Goal: Task Accomplishment & Management: Use online tool/utility

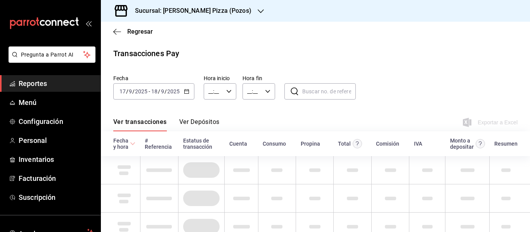
type input "00:00"
type input "23:59"
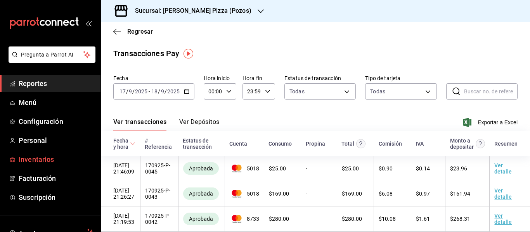
click at [39, 162] on span "Inventarios" at bounding box center [57, 159] width 76 height 10
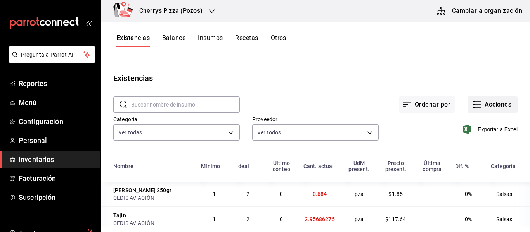
click at [484, 109] on button "Acciones" at bounding box center [492, 105] width 50 height 16
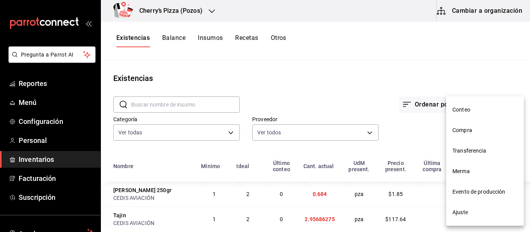
click at [482, 135] on li "Compra" at bounding box center [485, 130] width 78 height 21
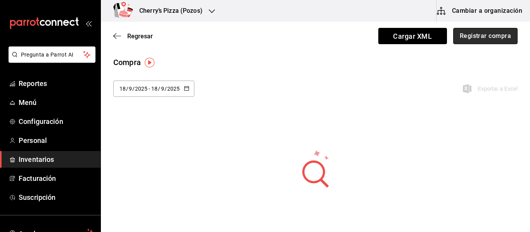
click at [487, 40] on button "Registrar compra" at bounding box center [485, 36] width 64 height 16
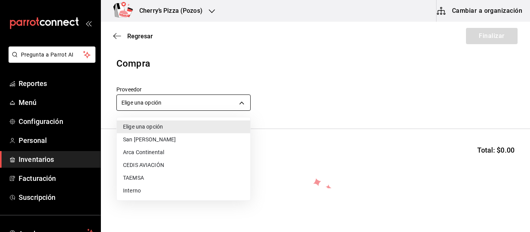
click at [202, 104] on body "Pregunta a Parrot AI Reportes Menú Configuración Personal Inventarios Facturaci…" at bounding box center [265, 94] width 530 height 188
click at [156, 168] on li "CEDIS AVIACIÓN" at bounding box center [183, 165] width 133 height 13
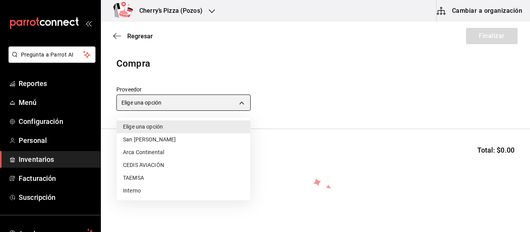
type input "ba6e71af-6591-45fd-bdd6-18e05506cb88"
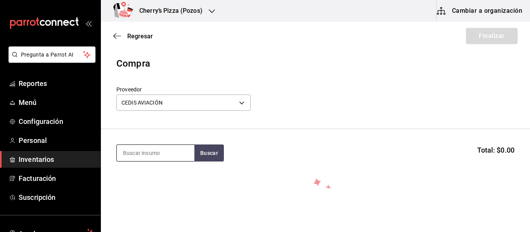
click at [166, 152] on input at bounding box center [156, 153] width 78 height 16
type input "ajonjol"
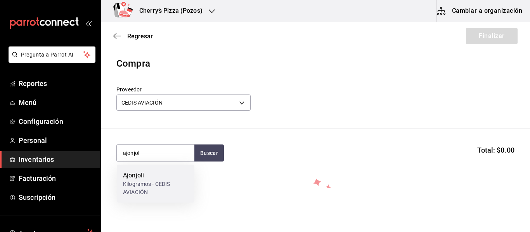
click at [139, 182] on div "Kilogramos - CEDIS AVIACIÓN" at bounding box center [155, 188] width 65 height 16
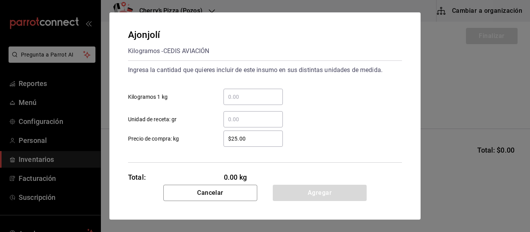
click at [247, 100] on input "​ Kilogramos 1 kg" at bounding box center [252, 96] width 59 height 9
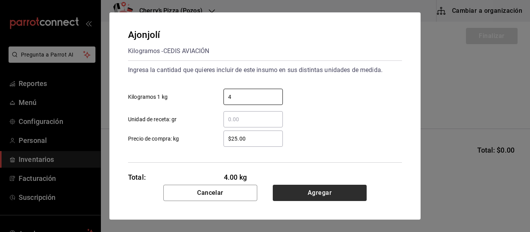
type input "4"
click at [316, 192] on button "Agregar" at bounding box center [320, 193] width 94 height 16
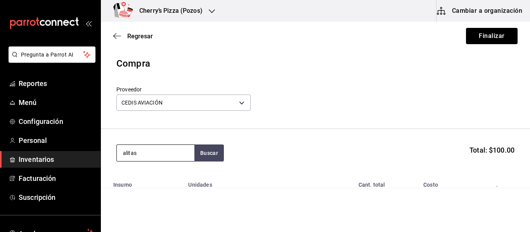
type input "alitas"
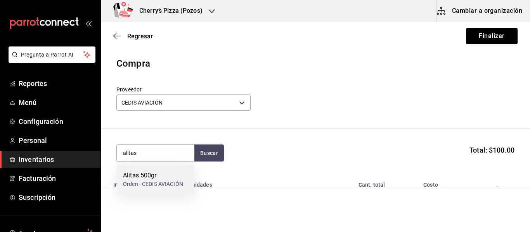
click at [162, 173] on div "Alitas 500gr" at bounding box center [153, 175] width 60 height 9
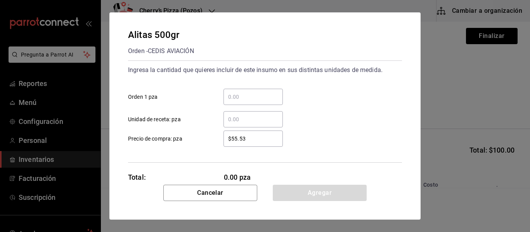
click at [265, 94] on input "​ Orden 1 pza" at bounding box center [252, 96] width 59 height 9
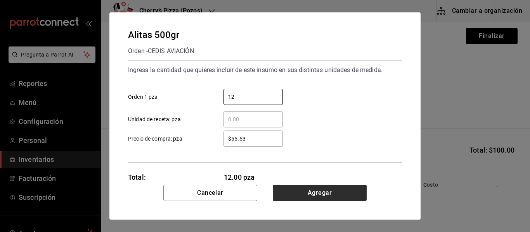
type input "12"
click at [328, 196] on button "Agregar" at bounding box center [320, 193] width 94 height 16
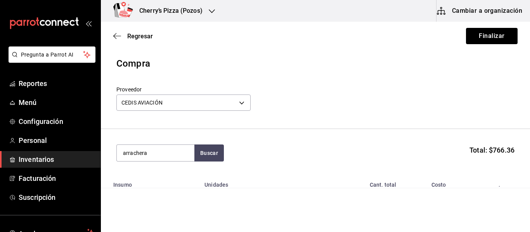
type input "arrachera"
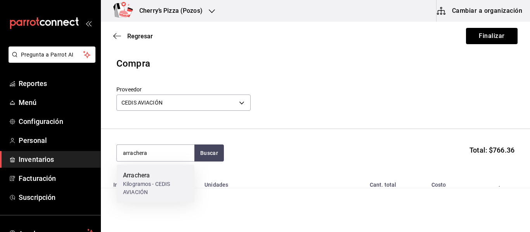
click at [144, 176] on div "Arrachera" at bounding box center [155, 175] width 65 height 9
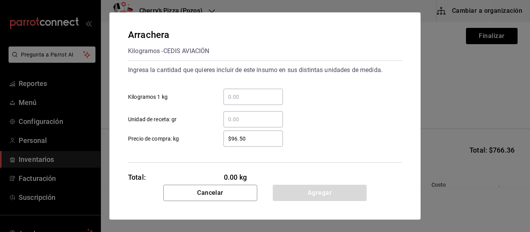
click at [245, 92] on div "​" at bounding box center [252, 97] width 59 height 16
click at [245, 92] on input "​ Kilogramos 1 kg" at bounding box center [252, 96] width 59 height 9
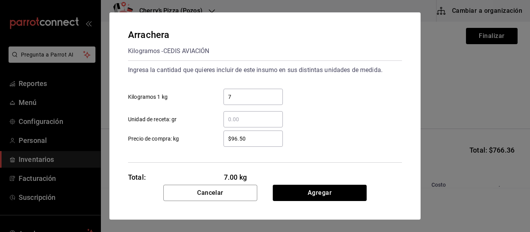
type input "7"
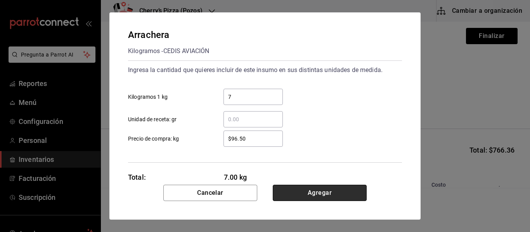
click at [336, 186] on button "Agregar" at bounding box center [320, 193] width 94 height 16
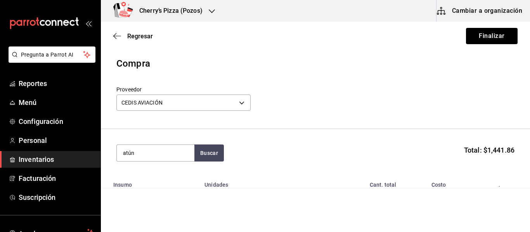
type input "atún"
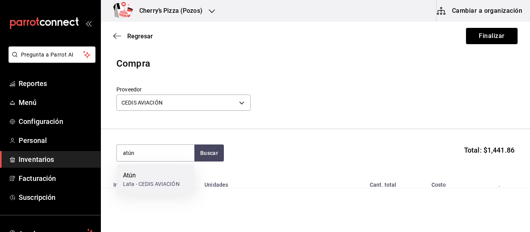
click at [135, 185] on div "Lata - CEDIS AVIACIÓN" at bounding box center [151, 184] width 57 height 8
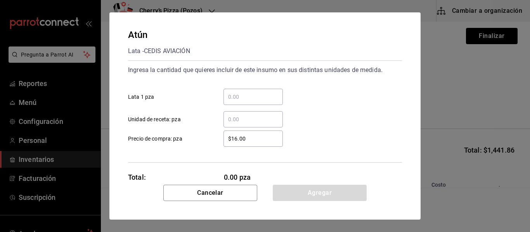
click at [254, 92] on div "​" at bounding box center [252, 97] width 59 height 16
click at [254, 92] on input "​ Lata 1 pza" at bounding box center [252, 96] width 59 height 9
type input "1"
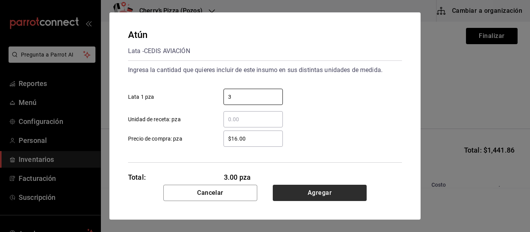
type input "3"
click at [335, 190] on button "Agregar" at bounding box center [320, 193] width 94 height 16
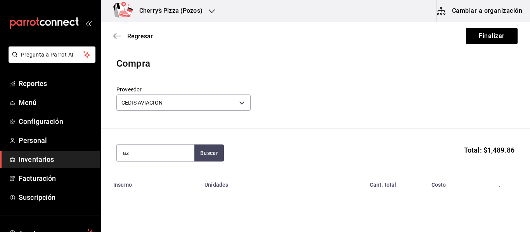
type input "a"
type input "canela"
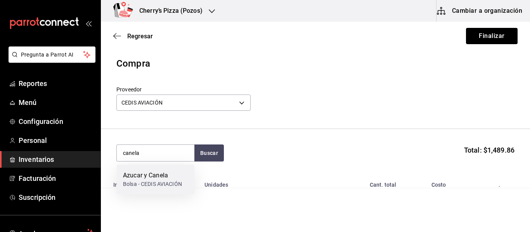
click at [142, 179] on div "Azucar y Canela" at bounding box center [152, 175] width 59 height 9
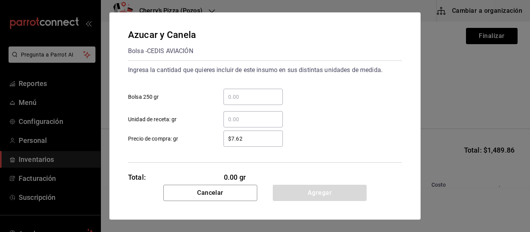
click at [236, 99] on input "​ Bolsa 250 gr" at bounding box center [252, 96] width 59 height 9
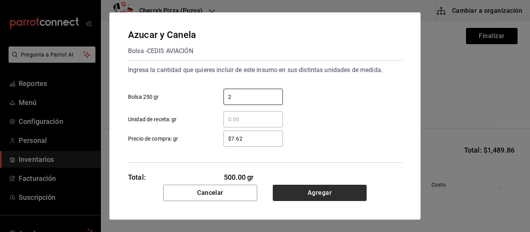
type input "2"
click at [329, 197] on button "Agregar" at bounding box center [320, 193] width 94 height 16
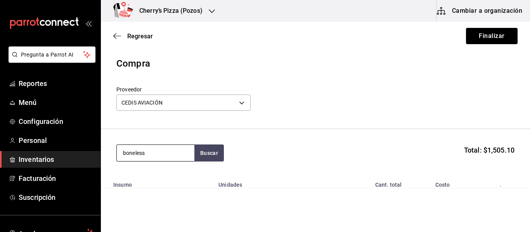
type input "boneless"
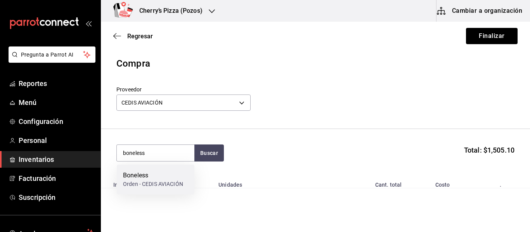
click at [151, 177] on div "Boneless" at bounding box center [153, 175] width 60 height 9
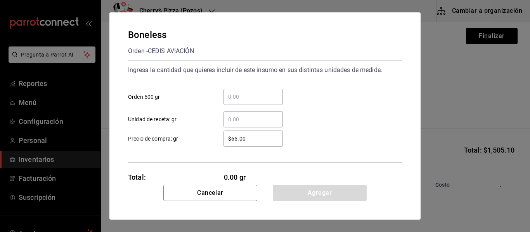
click at [261, 95] on input "​ Orden 500 gr" at bounding box center [252, 96] width 59 height 9
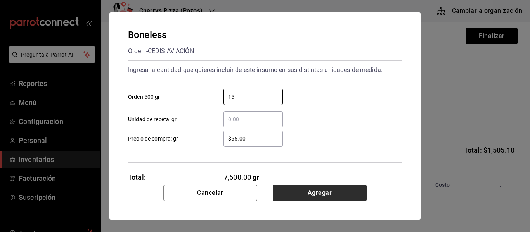
type input "15"
click at [325, 190] on button "Agregar" at bounding box center [320, 193] width 94 height 16
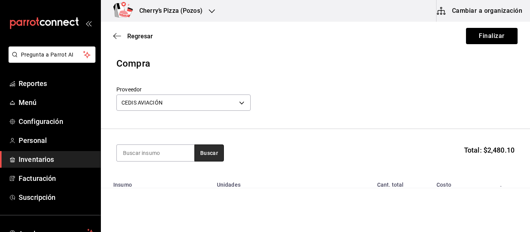
click at [212, 154] on button "Buscar" at bounding box center [208, 153] width 29 height 17
type input "cajeta"
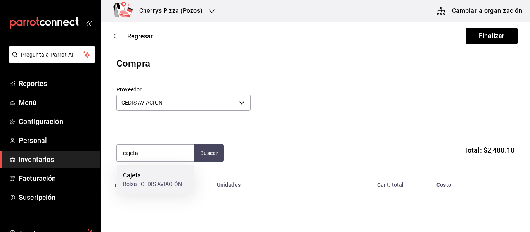
click at [142, 175] on div "Cajeta" at bounding box center [152, 175] width 59 height 9
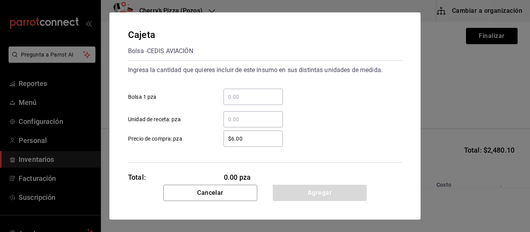
click at [259, 99] on input "​ Bolsa 1 pza" at bounding box center [252, 96] width 59 height 9
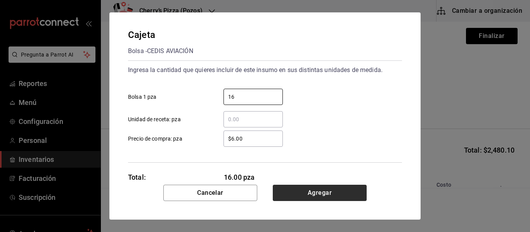
type input "16"
click at [318, 190] on button "Agregar" at bounding box center [320, 193] width 94 height 16
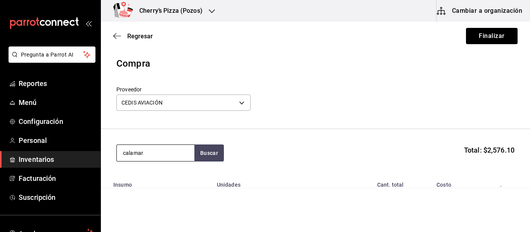
type input "calamar"
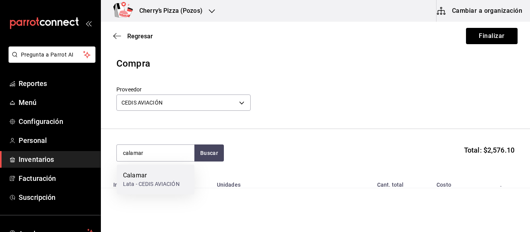
click at [142, 178] on div "Calamar" at bounding box center [151, 175] width 57 height 9
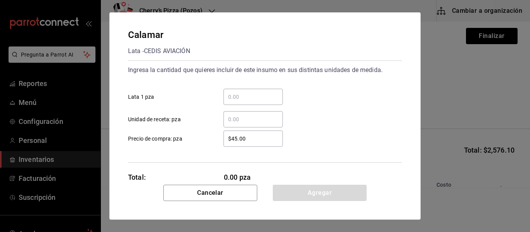
click at [251, 102] on div "​" at bounding box center [252, 97] width 59 height 16
click at [251, 102] on input "​ Lata 1 pza" at bounding box center [252, 96] width 59 height 9
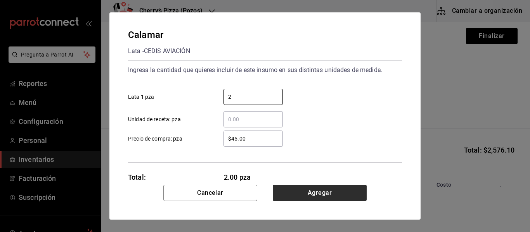
type input "2"
click at [344, 192] on button "Agregar" at bounding box center [320, 193] width 94 height 16
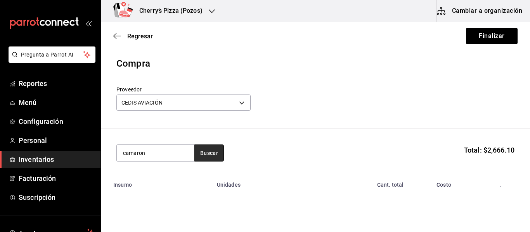
click at [206, 147] on button "Buscar" at bounding box center [208, 153] width 29 height 17
type input "camarón"
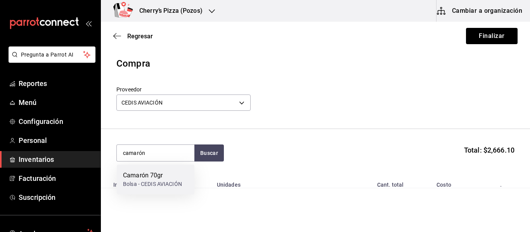
click at [167, 175] on div "Camarón 70gr" at bounding box center [152, 175] width 59 height 9
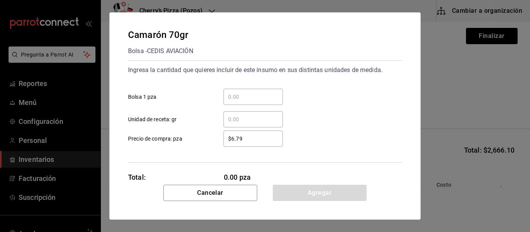
click at [269, 96] on input "​ Bolsa 1 pza" at bounding box center [252, 96] width 59 height 9
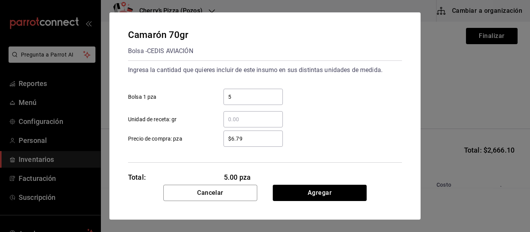
type input "5"
click at [337, 184] on div "Camarón 70gr Bolsa - CEDIS AVIACIÓN Ingresa la cantidad que quieres incluir de …" at bounding box center [264, 98] width 311 height 173
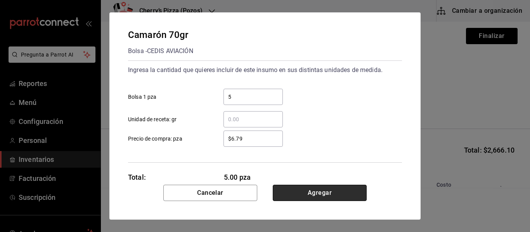
click at [327, 190] on button "Agregar" at bounding box center [320, 193] width 94 height 16
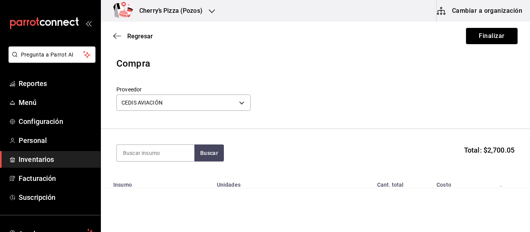
click at [121, 123] on header "Compra Proveedor CEDIS AVIACIÓN ba6e71af-6591-45fd-bdd6-18e05506cb88" at bounding box center [315, 93] width 429 height 73
click at [131, 157] on input at bounding box center [156, 153] width 78 height 16
type input "cebolla"
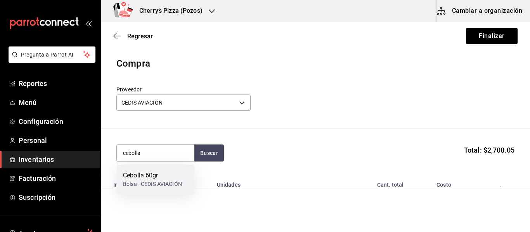
click at [142, 172] on div "Cebolla 60gr" at bounding box center [152, 175] width 59 height 9
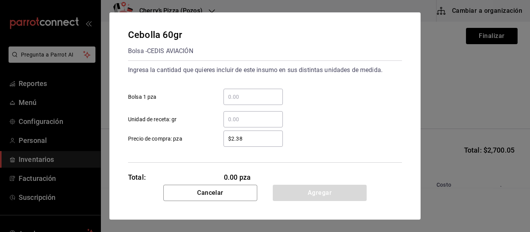
click at [241, 94] on input "​ Bolsa 1 pza" at bounding box center [252, 96] width 59 height 9
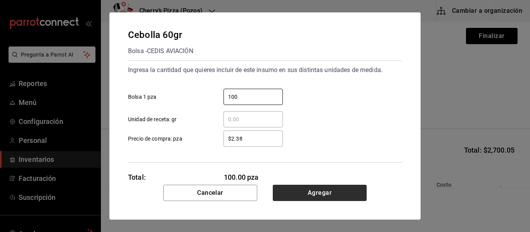
type input "100"
click at [320, 191] on button "Agregar" at bounding box center [320, 193] width 94 height 16
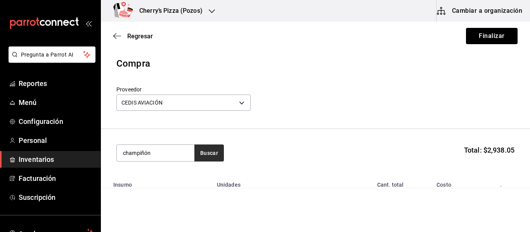
type input "champiñón"
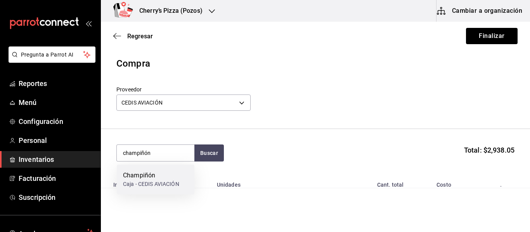
click at [154, 180] on div "Champiñón" at bounding box center [151, 175] width 56 height 9
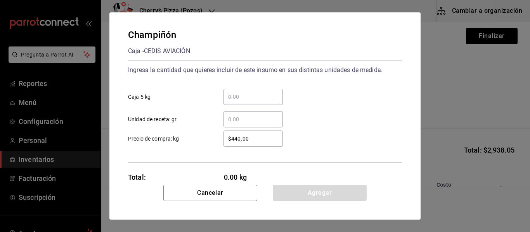
click at [258, 98] on input "​ Caja 5 kg" at bounding box center [252, 96] width 59 height 9
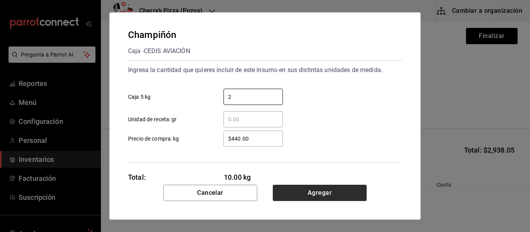
type input "2"
click at [328, 193] on button "Agregar" at bounding box center [320, 193] width 94 height 16
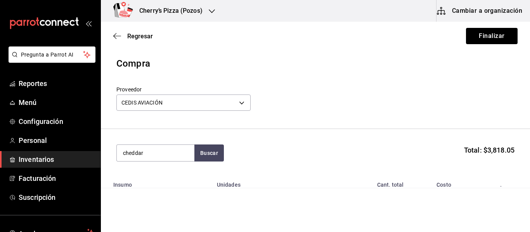
type input "cheddar"
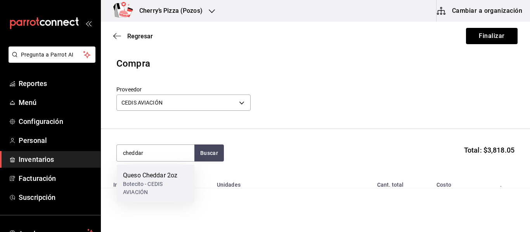
click at [147, 180] on div "Queso Cheddar 2oz" at bounding box center [155, 175] width 65 height 9
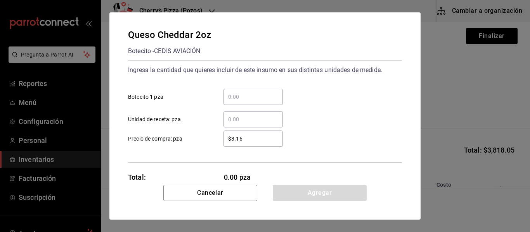
click at [249, 97] on input "​ Botecito 1 pza" at bounding box center [252, 96] width 59 height 9
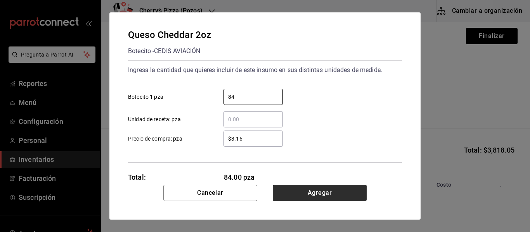
type input "84"
click at [322, 189] on button "Agregar" at bounding box center [320, 193] width 94 height 16
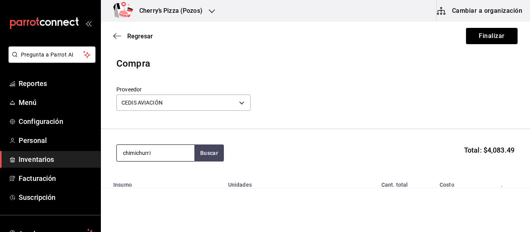
type input "chimichurri"
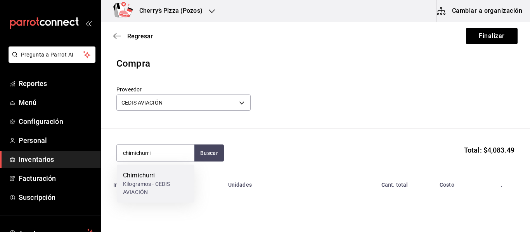
click at [126, 183] on div "Kilogramos - CEDIS AVIACIÓN" at bounding box center [155, 188] width 65 height 16
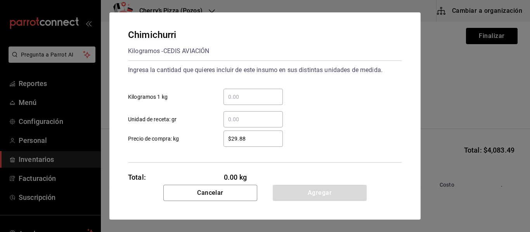
click at [256, 94] on input "​ Kilogramos 1 kg" at bounding box center [252, 96] width 59 height 9
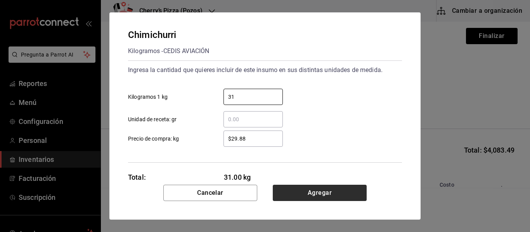
type input "31"
click at [334, 188] on button "Agregar" at bounding box center [320, 193] width 94 height 16
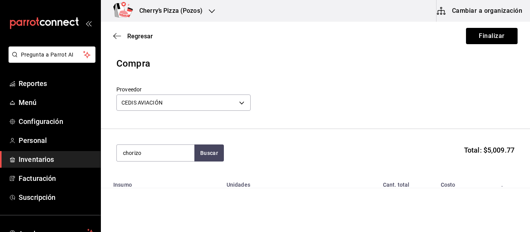
type input "chorizo"
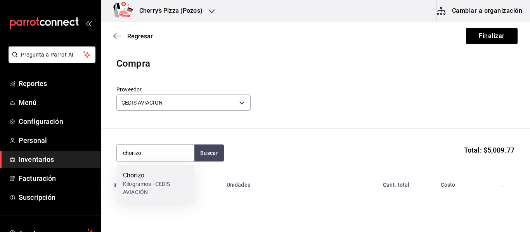
click at [133, 172] on div "Chorizo" at bounding box center [155, 175] width 65 height 9
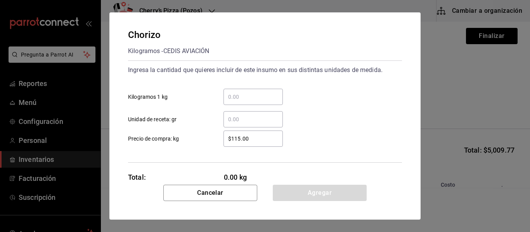
click at [268, 92] on div "​" at bounding box center [252, 97] width 59 height 16
click at [268, 92] on input "​ Kilogramos 1 kg" at bounding box center [252, 96] width 59 height 9
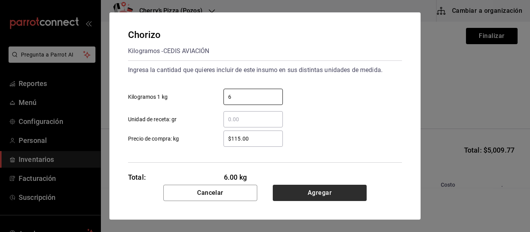
type input "6"
click at [339, 194] on button "Agregar" at bounding box center [320, 193] width 94 height 16
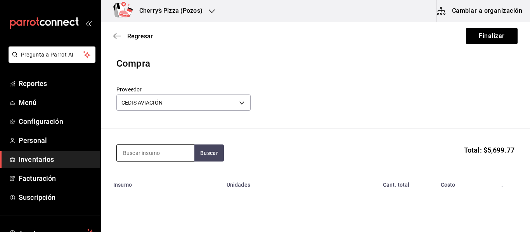
click at [152, 157] on input at bounding box center [156, 153] width 78 height 16
type input "espagueti"
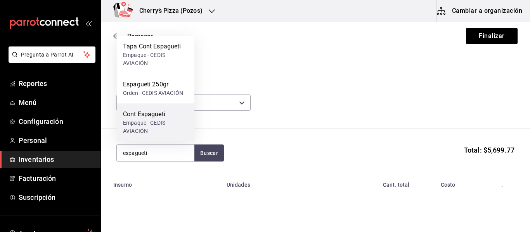
click at [147, 130] on div "Empaque - CEDIS AVIACIÓN" at bounding box center [155, 127] width 65 height 16
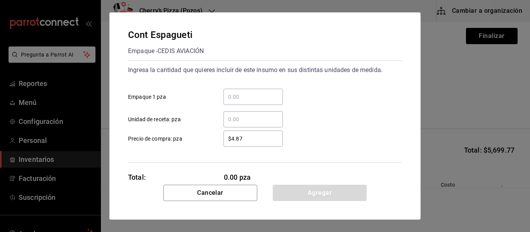
click at [256, 90] on div "​" at bounding box center [252, 97] width 59 height 16
click at [256, 92] on input "​ Empaque 1 pza" at bounding box center [252, 96] width 59 height 9
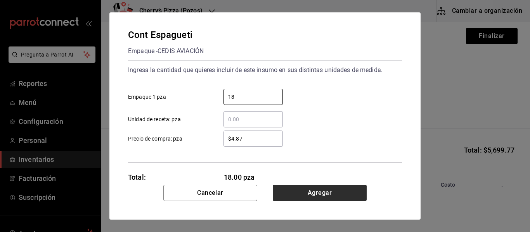
type input "18"
click at [312, 191] on button "Agregar" at bounding box center [320, 193] width 94 height 16
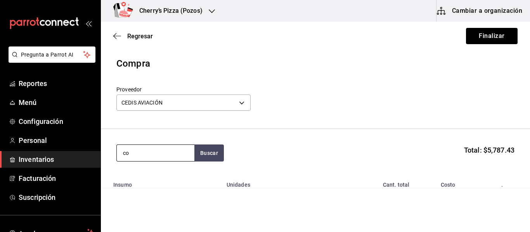
type input "c"
click at [205, 154] on button "Buscar" at bounding box center [208, 153] width 29 height 17
type input "espag"
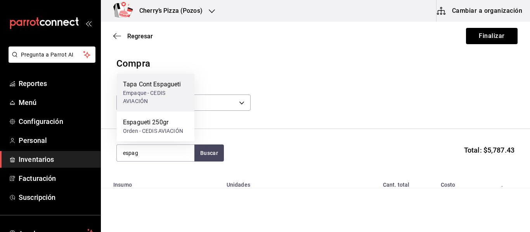
click at [160, 87] on div "Tapa Cont Espagueti" at bounding box center [155, 84] width 65 height 9
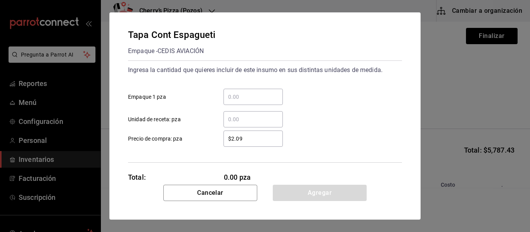
click at [259, 96] on input "​ Empaque 1 pza" at bounding box center [252, 96] width 59 height 9
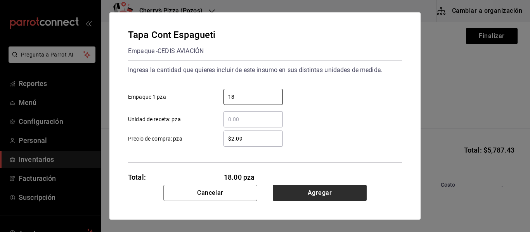
type input "18"
click at [338, 192] on button "Agregar" at bounding box center [320, 193] width 94 height 16
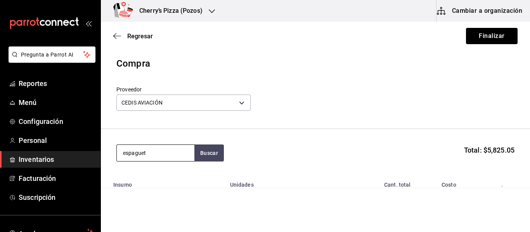
type input "espaguet"
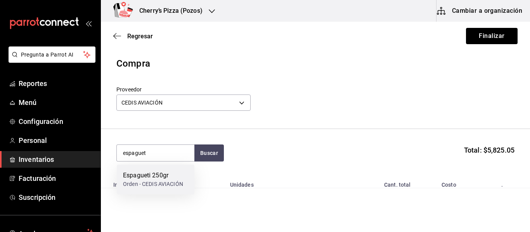
click at [152, 177] on div "Espagueti 250gr" at bounding box center [153, 175] width 60 height 9
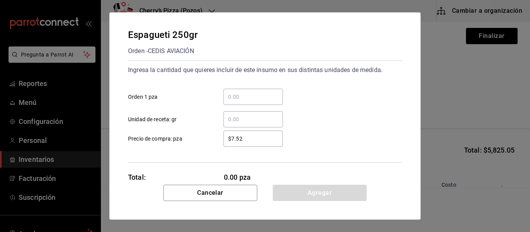
click at [256, 95] on input "​ Orden 1 pza" at bounding box center [252, 96] width 59 height 9
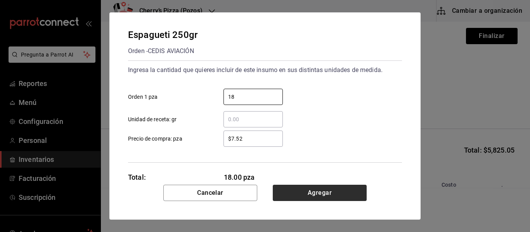
type input "18"
click at [303, 199] on button "Agregar" at bounding box center [320, 193] width 94 height 16
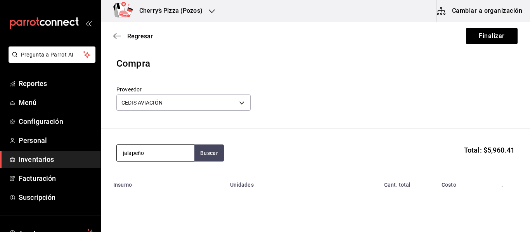
type input "jalapeño"
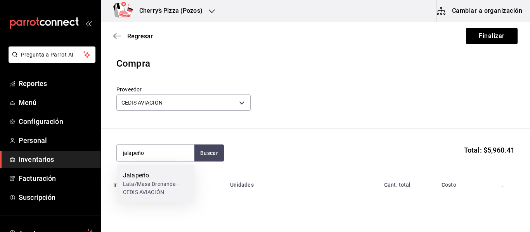
click at [171, 194] on div "Lata/Masa Drenanda - CEDIS AVIACIÓN" at bounding box center [155, 188] width 65 height 16
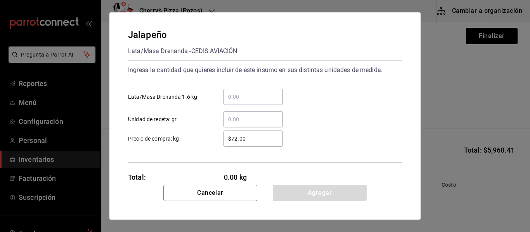
click at [265, 97] on input "​ Lata/Masa Drenanda 1.6 kg" at bounding box center [252, 96] width 59 height 9
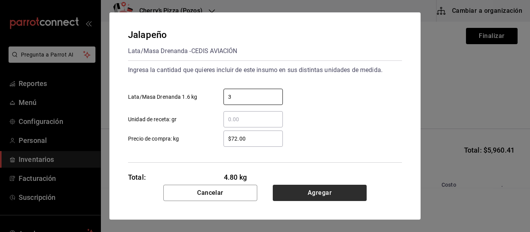
type input "3"
click at [326, 191] on button "Agregar" at bounding box center [320, 193] width 94 height 16
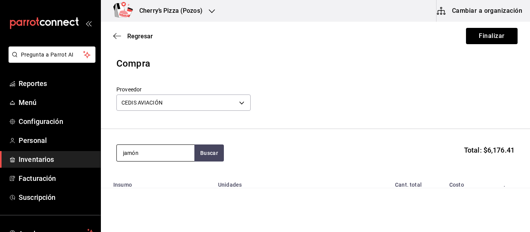
type input "jamón"
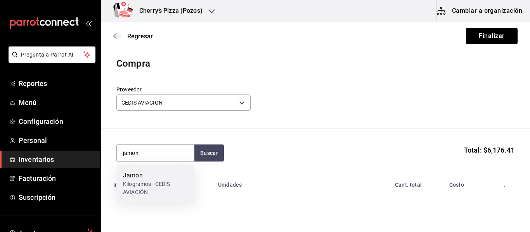
click at [170, 187] on div "Kilogramos - CEDIS AVIACIÓN" at bounding box center [155, 188] width 65 height 16
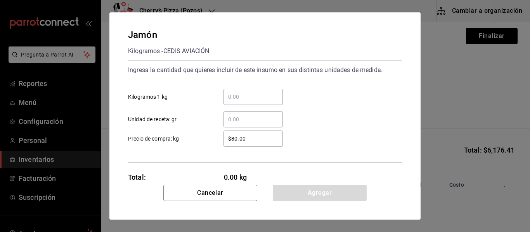
click at [236, 98] on input "​ Kilogramos 1 kg" at bounding box center [252, 96] width 59 height 9
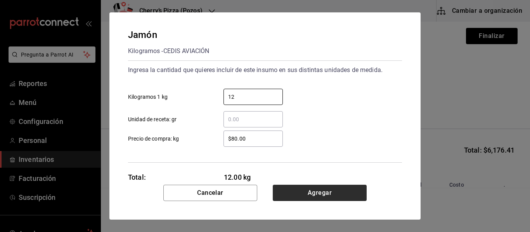
type input "12"
click at [308, 192] on button "Agregar" at bounding box center [320, 193] width 94 height 16
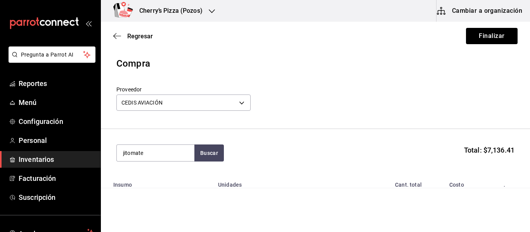
type input "jitomate"
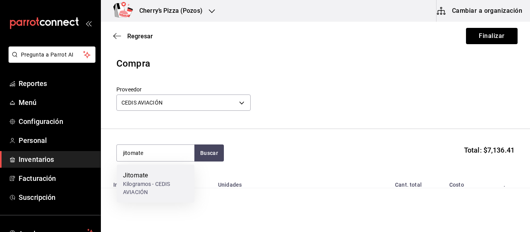
click at [152, 188] on div "Kilogramos - CEDIS AVIACIÓN" at bounding box center [155, 188] width 65 height 16
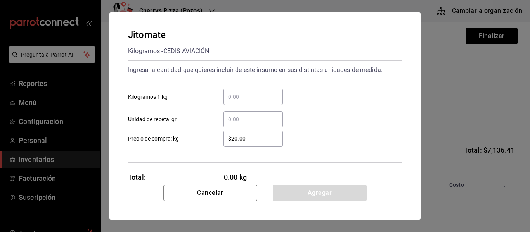
click at [269, 96] on input "​ Kilogramos 1 kg" at bounding box center [252, 96] width 59 height 9
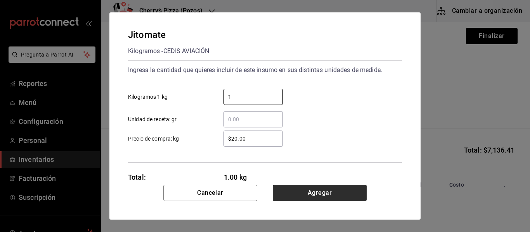
type input "1"
click at [345, 186] on button "Agregar" at bounding box center [320, 193] width 94 height 16
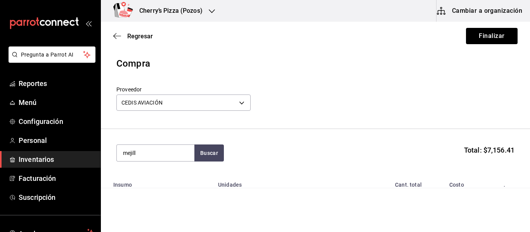
type input "mejill"
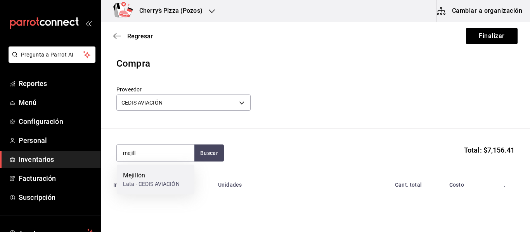
click at [175, 177] on div "Mejillón" at bounding box center [151, 175] width 57 height 9
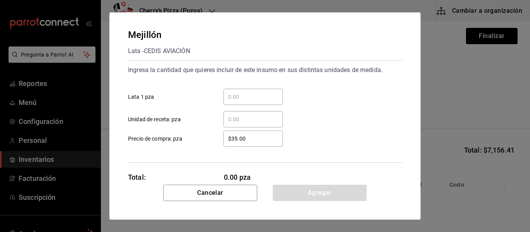
click at [252, 98] on input "​ Lata 1 pza" at bounding box center [252, 96] width 59 height 9
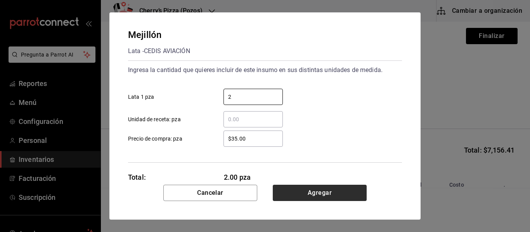
type input "2"
click at [335, 193] on button "Agregar" at bounding box center [320, 193] width 94 height 16
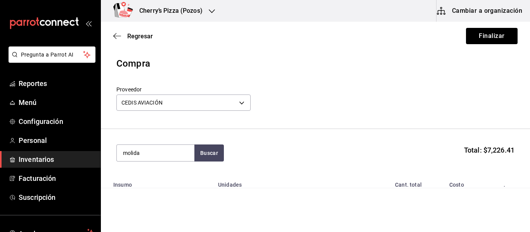
type input "molida"
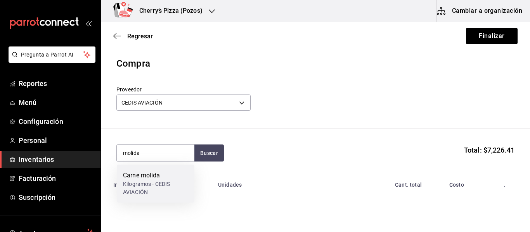
click at [146, 179] on div "Carne molida" at bounding box center [155, 175] width 65 height 9
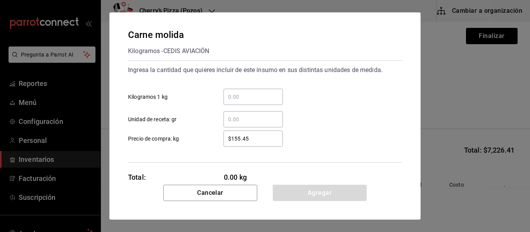
click at [240, 93] on input "​ Kilogramos 1 kg" at bounding box center [252, 96] width 59 height 9
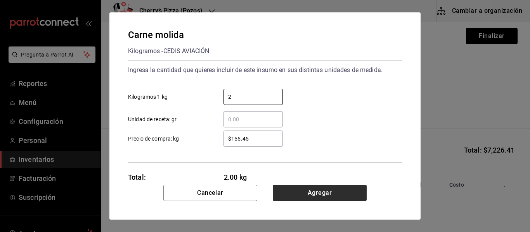
type input "2"
click at [344, 196] on button "Agregar" at bounding box center [320, 193] width 94 height 16
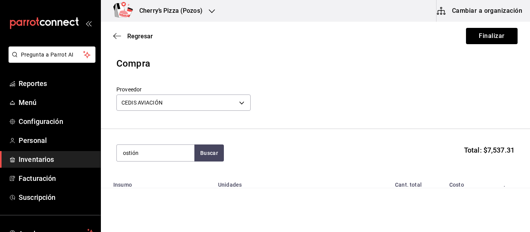
type input "ostión"
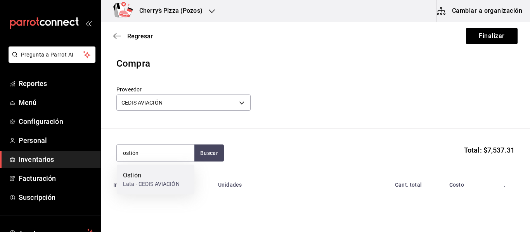
click at [164, 172] on div "Ostión" at bounding box center [151, 175] width 57 height 9
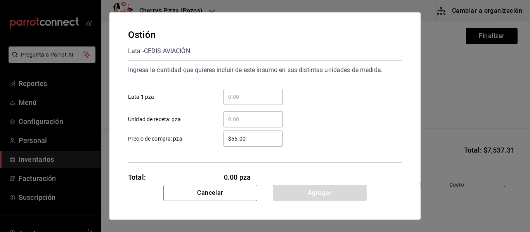
click at [265, 95] on input "​ Lata 1 pza" at bounding box center [252, 96] width 59 height 9
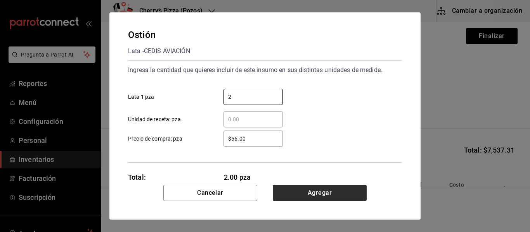
type input "2"
click at [332, 194] on button "Agregar" at bounding box center [320, 193] width 94 height 16
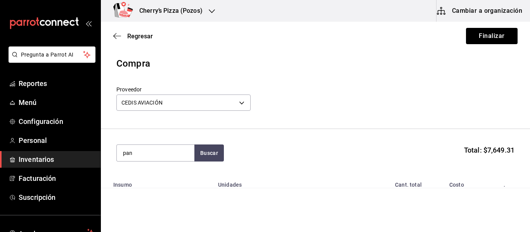
type input "pan"
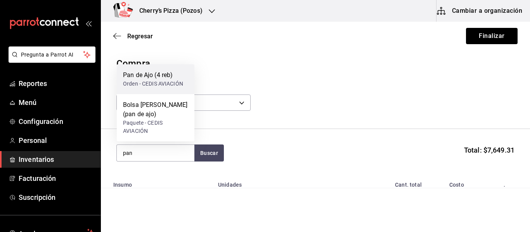
click at [154, 80] on div "Orden - CEDIS AVIACIÓN" at bounding box center [153, 84] width 60 height 8
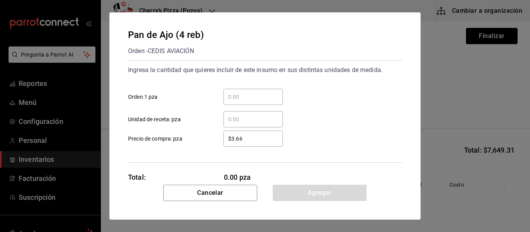
click at [240, 93] on input "​ Orden 1 pza" at bounding box center [252, 96] width 59 height 9
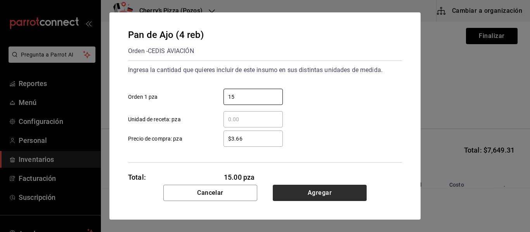
type input "15"
click at [307, 190] on button "Agregar" at bounding box center [320, 193] width 94 height 16
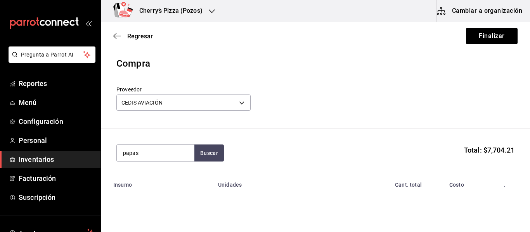
type input "papas"
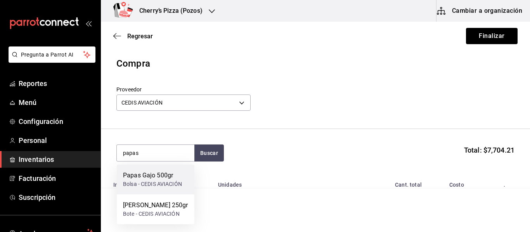
click at [141, 179] on div "Papas Gajo 500gr" at bounding box center [152, 175] width 59 height 9
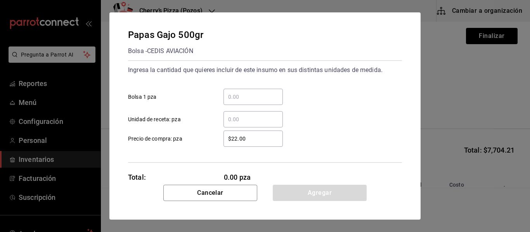
click at [252, 99] on input "​ Bolsa 1 pza" at bounding box center [252, 96] width 59 height 9
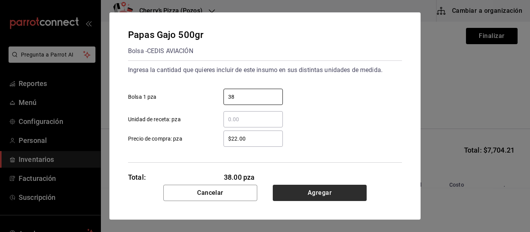
type input "38"
click at [311, 188] on button "Agregar" at bounding box center [320, 193] width 94 height 16
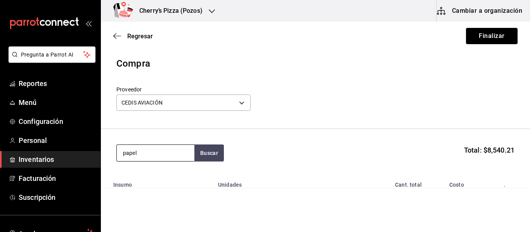
type input "papel"
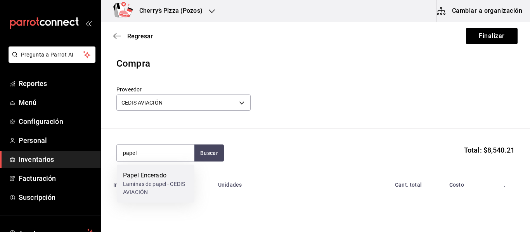
click at [134, 180] on div "Papel Encerado" at bounding box center [155, 175] width 65 height 9
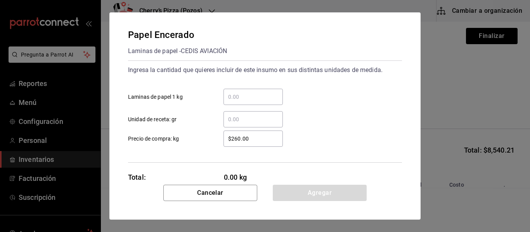
click at [259, 97] on input "​ Laminas de papel 1 kg" at bounding box center [252, 96] width 59 height 9
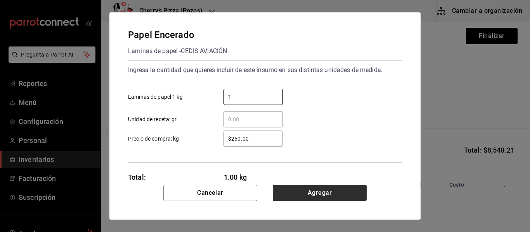
type input "1"
click at [342, 199] on button "Agregar" at bounding box center [320, 193] width 94 height 16
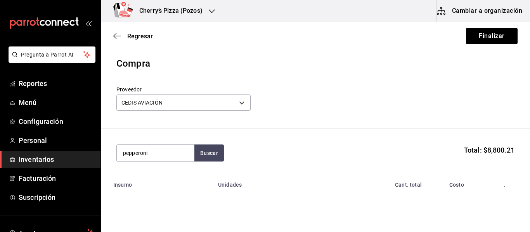
type input "pepperoni"
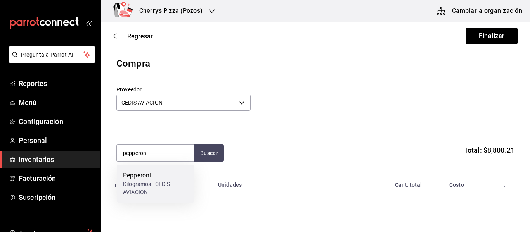
click at [164, 180] on div "Pepperoni" at bounding box center [155, 175] width 65 height 9
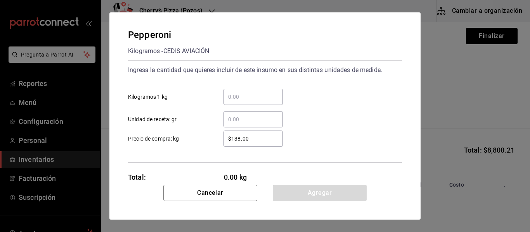
click at [262, 98] on input "​ Kilogramos 1 kg" at bounding box center [252, 96] width 59 height 9
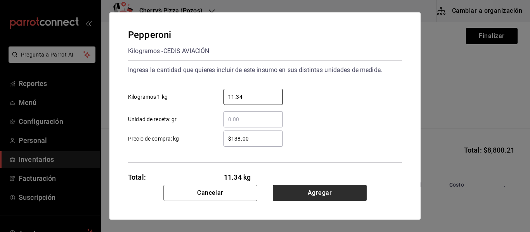
type input "11.34"
click at [311, 191] on button "Agregar" at bounding box center [320, 193] width 94 height 16
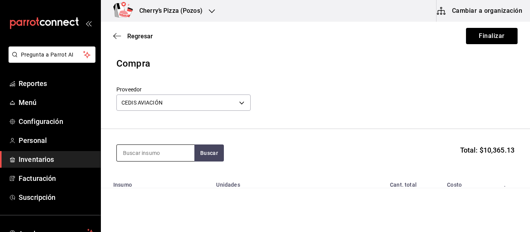
click at [176, 154] on input at bounding box center [156, 153] width 78 height 16
type input "pimiento"
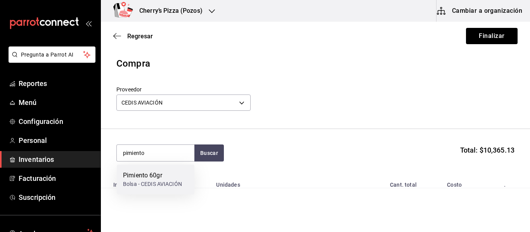
click at [140, 173] on div "Pimiento 60gr" at bounding box center [152, 175] width 59 height 9
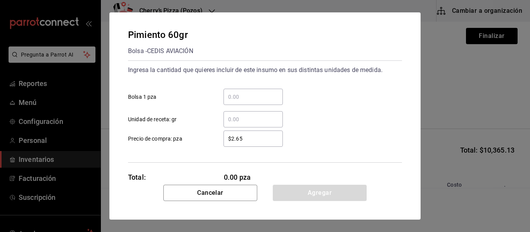
click at [271, 92] on input "​ Bolsa 1 pza" at bounding box center [252, 96] width 59 height 9
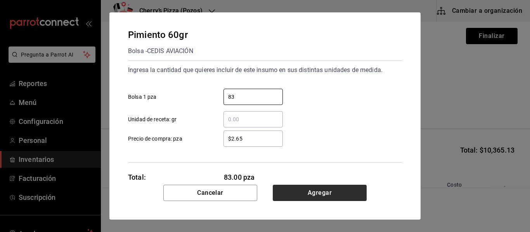
type input "83"
click at [335, 192] on button "Agregar" at bounding box center [320, 193] width 94 height 16
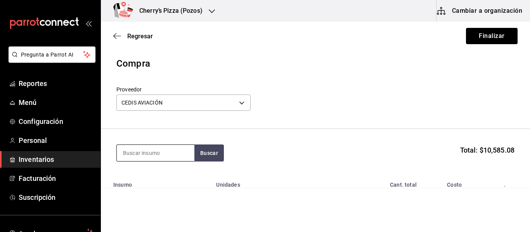
click at [161, 156] on input at bounding box center [156, 153] width 78 height 16
type input "amarillo"
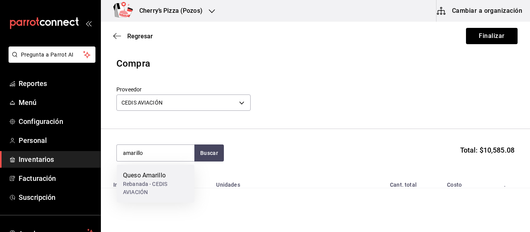
click at [161, 180] on div "Queso Amarillo" at bounding box center [155, 175] width 65 height 9
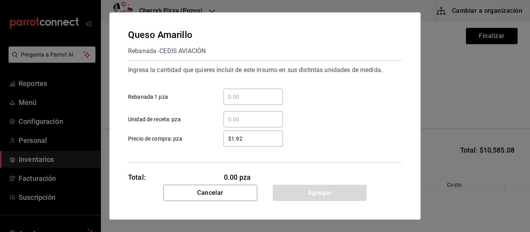
click at [240, 99] on input "​ Rebanada 1 pza" at bounding box center [252, 96] width 59 height 9
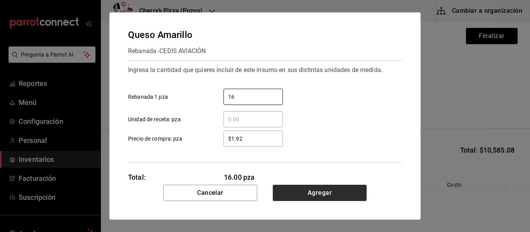
type input "16"
click at [306, 188] on button "Agregar" at bounding box center [320, 193] width 94 height 16
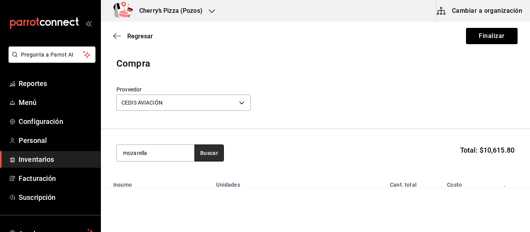
click at [207, 146] on button "Buscar" at bounding box center [208, 153] width 29 height 17
click at [164, 149] on input "mozarella" at bounding box center [156, 153] width 78 height 16
type input "m"
type input "queso"
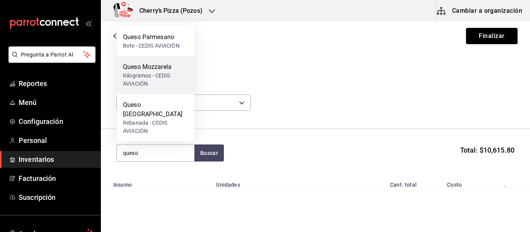
click at [168, 88] on div "Kilogramos - CEDIS AVIACIÓN" at bounding box center [155, 80] width 65 height 16
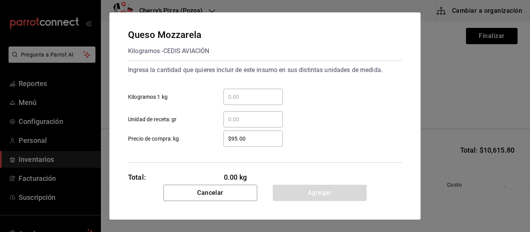
click at [237, 97] on input "​ Kilogramos 1 kg" at bounding box center [252, 96] width 59 height 9
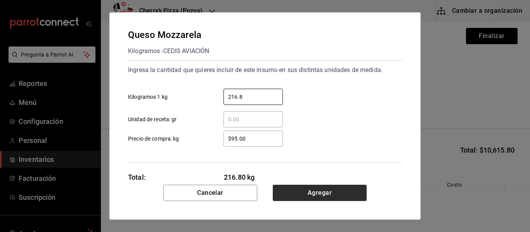
type input "216.8"
click at [345, 193] on button "Agregar" at bounding box center [320, 193] width 94 height 16
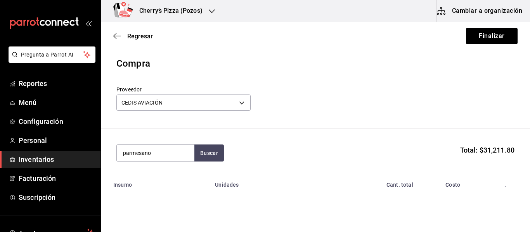
type input "parmesano"
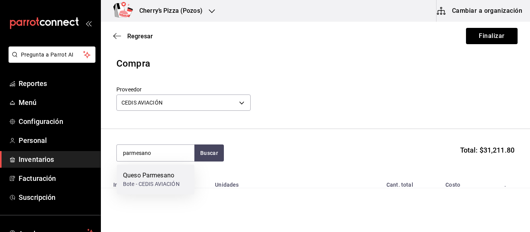
click at [139, 187] on div "Bote - CEDIS AVIACIÓN" at bounding box center [151, 184] width 57 height 8
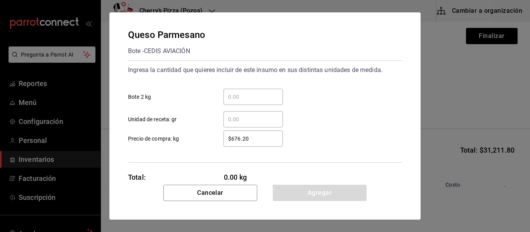
click at [255, 95] on input "​ Bote 2 kg" at bounding box center [252, 96] width 59 height 9
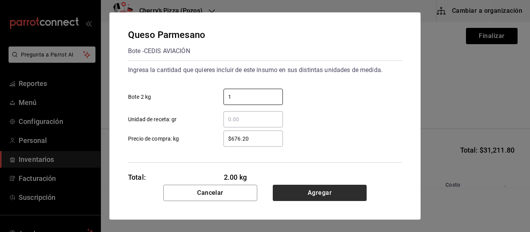
type input "1"
click at [351, 198] on button "Agregar" at bounding box center [320, 193] width 94 height 16
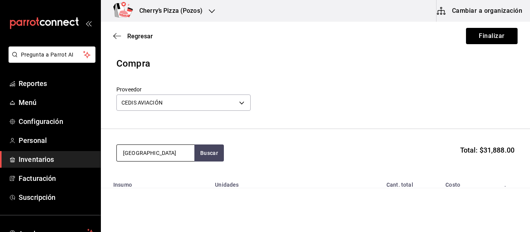
type input "[GEOGRAPHIC_DATA]"
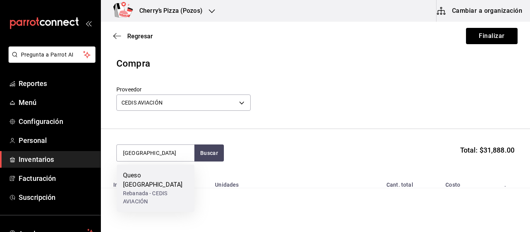
click at [148, 178] on div "Queso [GEOGRAPHIC_DATA]" at bounding box center [155, 180] width 65 height 19
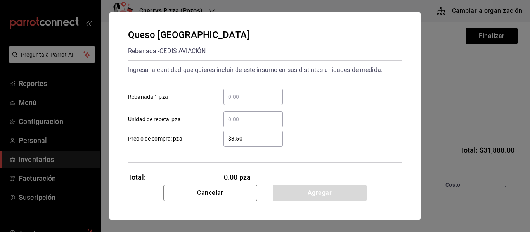
click at [264, 96] on input "​ Rebanada 1 pza" at bounding box center [252, 96] width 59 height 9
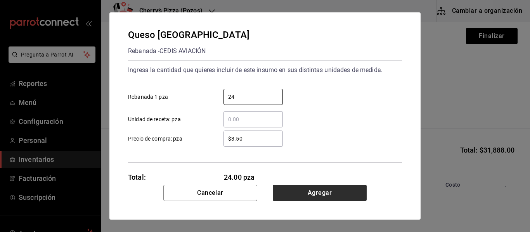
type input "24"
click at [316, 195] on button "Agregar" at bounding box center [320, 193] width 94 height 16
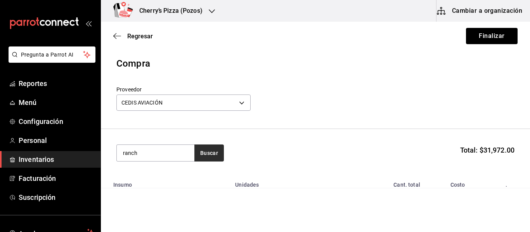
type input "ranch"
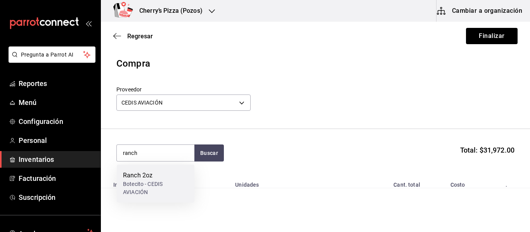
click at [144, 181] on div "Botecito - CEDIS AVIACIÓN" at bounding box center [155, 188] width 65 height 16
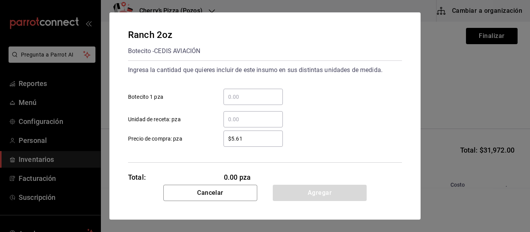
click at [258, 94] on input "​ Botecito 1 pza" at bounding box center [252, 96] width 59 height 9
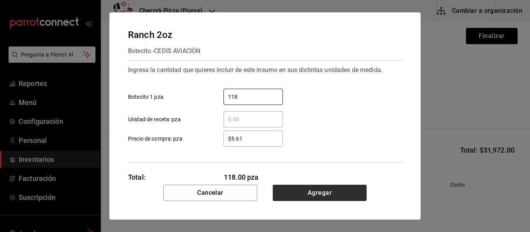
type input "118"
click at [318, 192] on button "Agregar" at bounding box center [320, 193] width 94 height 16
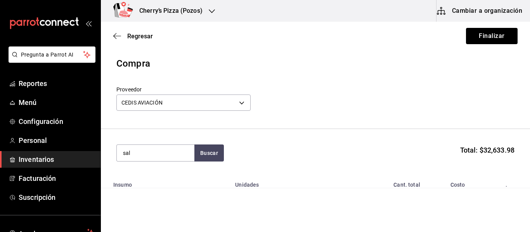
type input "sal"
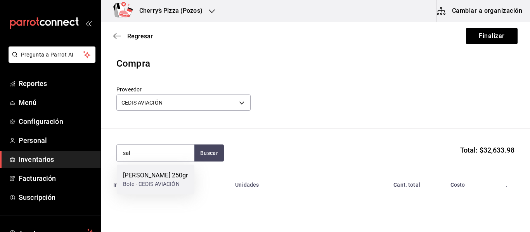
click at [148, 176] on div "[PERSON_NAME] 250gr" at bounding box center [155, 175] width 65 height 9
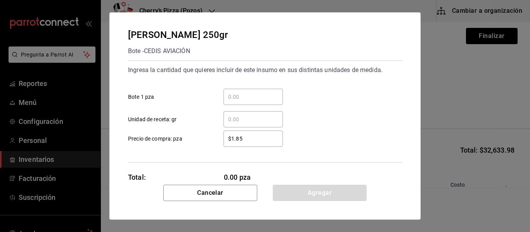
click at [239, 95] on input "​ Bote 1 pza" at bounding box center [252, 96] width 59 height 9
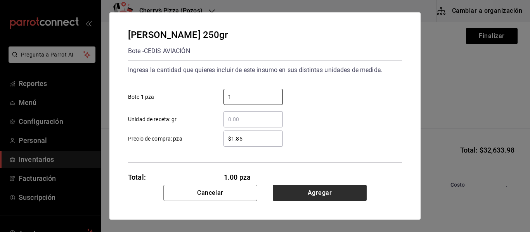
type input "1"
click at [332, 194] on button "Agregar" at bounding box center [320, 193] width 94 height 16
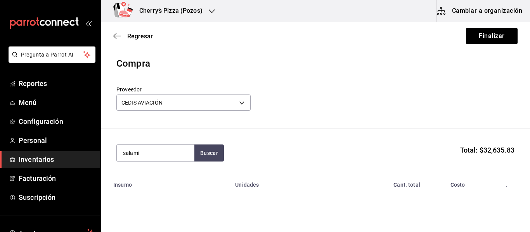
type input "salami"
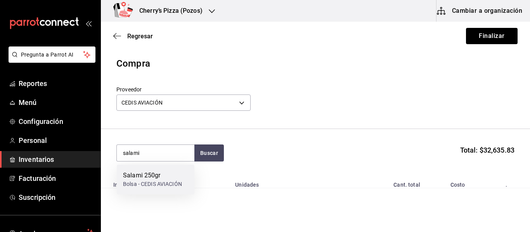
click at [142, 190] on div "Salami 250gr Bolsa - CEDIS AVIACIÓN" at bounding box center [156, 180] width 78 height 30
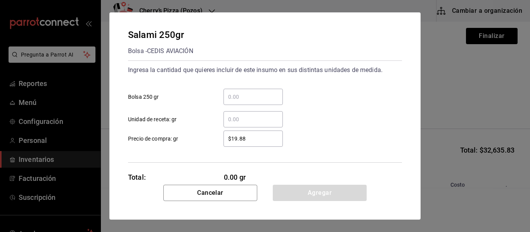
click at [247, 92] on div "​" at bounding box center [252, 97] width 59 height 16
click at [247, 92] on input "​ Bolsa 250 gr" at bounding box center [252, 96] width 59 height 9
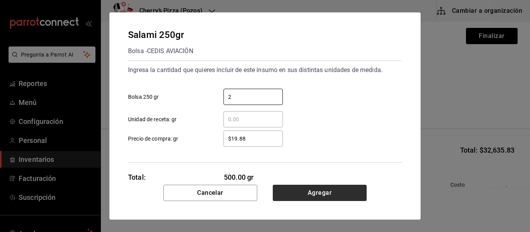
type input "2"
click at [351, 189] on button "Agregar" at bounding box center [320, 193] width 94 height 16
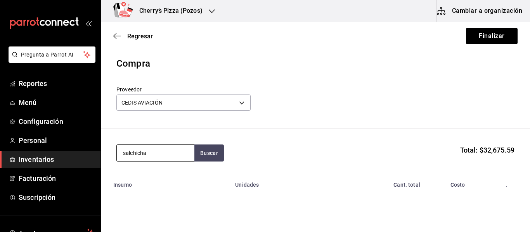
type input "salchicha"
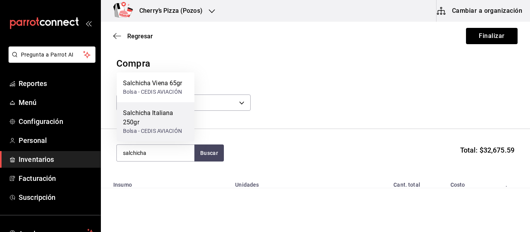
click at [165, 120] on div "Salchicha Italiana 250gr" at bounding box center [155, 118] width 65 height 19
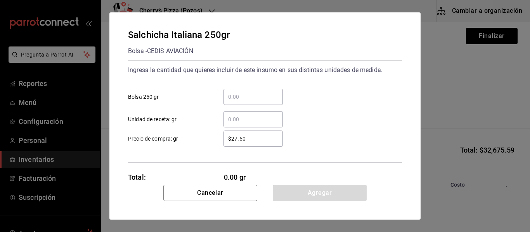
click at [245, 95] on input "​ Bolsa 250 gr" at bounding box center [252, 96] width 59 height 9
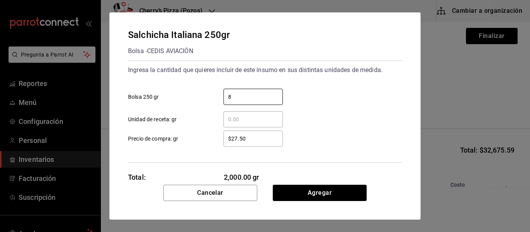
type input "8"
click at [332, 185] on div "Salchicha Italiana 250gr Bolsa - CEDIS AVIACIÓN Ingresa la cantidad que quieres…" at bounding box center [264, 98] width 311 height 173
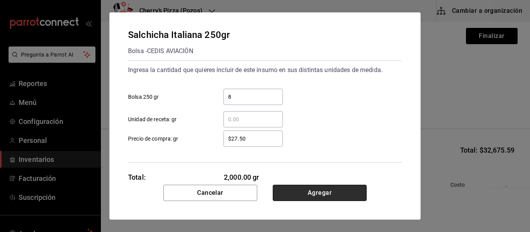
click at [304, 187] on button "Agregar" at bounding box center [320, 193] width 94 height 16
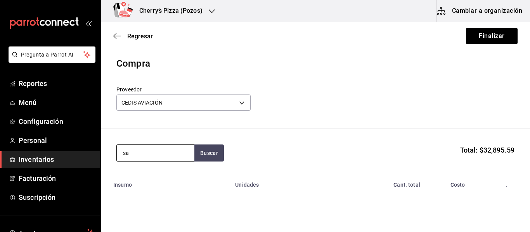
type input "sal"
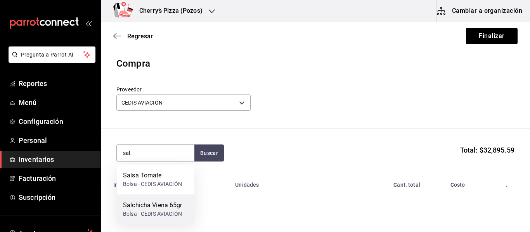
click at [134, 220] on div "Salchicha Viena 65gr Bolsa - CEDIS AVIACIÓN" at bounding box center [156, 210] width 78 height 30
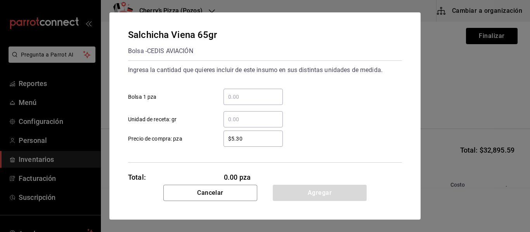
click at [246, 99] on input "​ Bolsa 1 pza" at bounding box center [252, 96] width 59 height 9
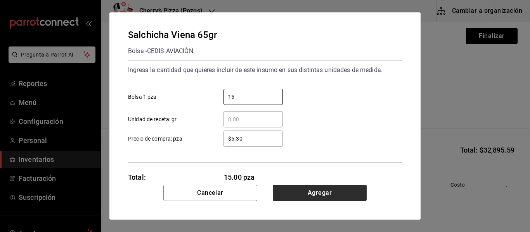
type input "15"
click at [323, 192] on button "Agregar" at bounding box center [320, 193] width 94 height 16
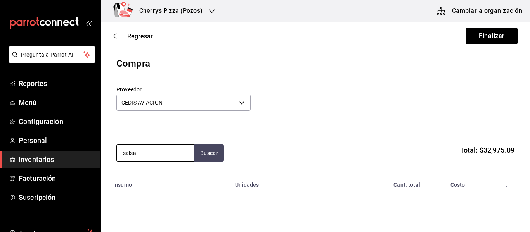
type input "salsa"
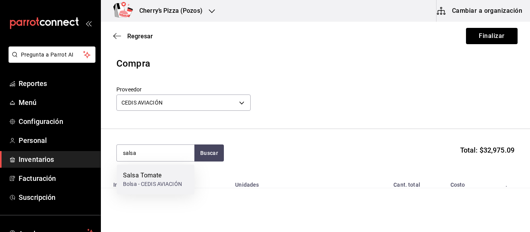
click at [148, 177] on div "Salsa Tomate" at bounding box center [152, 175] width 59 height 9
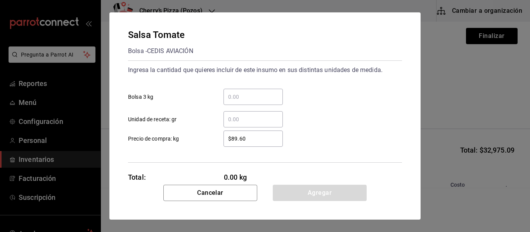
click at [258, 93] on input "​ Bolsa 3 kg" at bounding box center [252, 96] width 59 height 9
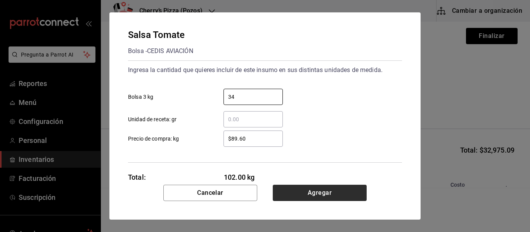
type input "34"
click at [315, 197] on button "Agregar" at bounding box center [320, 193] width 94 height 16
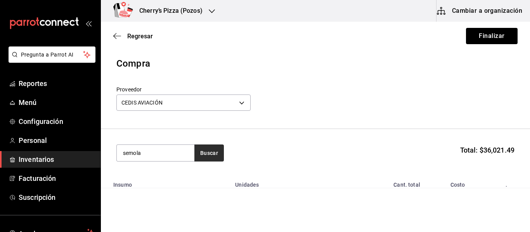
type input "semola"
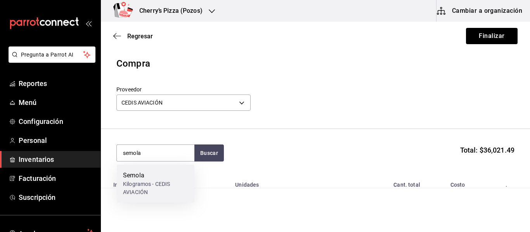
click at [131, 185] on div "Kilogramos - CEDIS AVIACIÓN" at bounding box center [155, 188] width 65 height 16
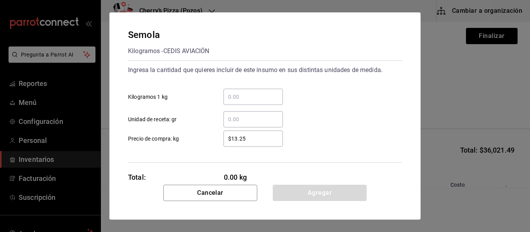
click at [265, 97] on input "​ Kilogramos 1 kg" at bounding box center [252, 96] width 59 height 9
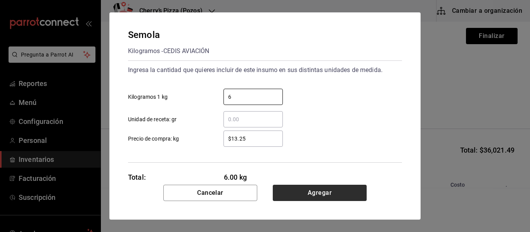
type input "6"
click at [308, 192] on button "Agregar" at bounding box center [320, 193] width 94 height 16
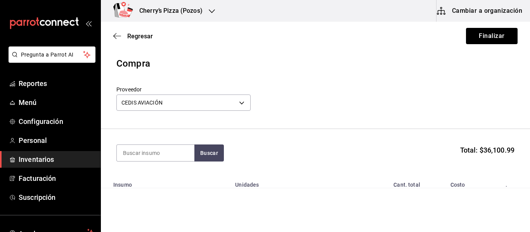
click at [95, 162] on link "Inventarios" at bounding box center [50, 159] width 100 height 17
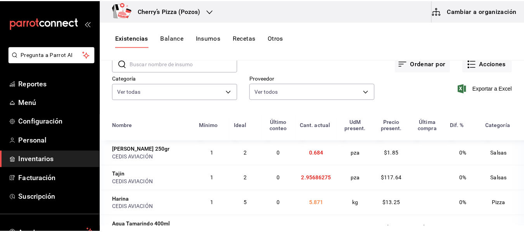
scroll to position [42, 0]
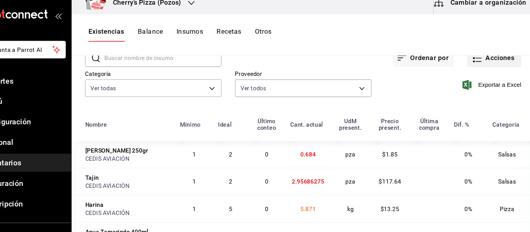
click at [477, 64] on button "Acciones" at bounding box center [492, 62] width 50 height 16
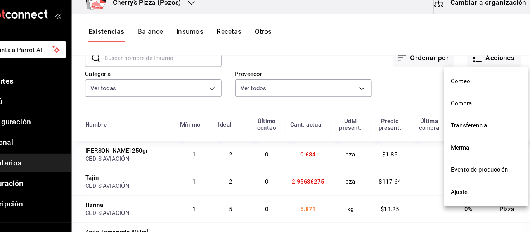
click at [471, 106] on span "Compra" at bounding box center [484, 104] width 65 height 8
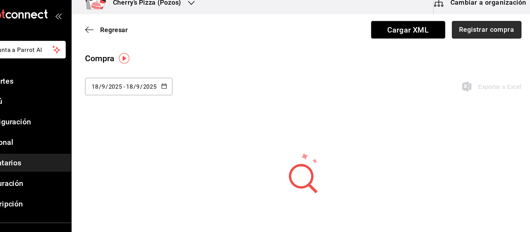
click at [469, 40] on button "Registrar compra" at bounding box center [485, 36] width 64 height 16
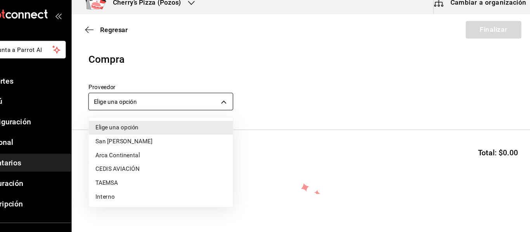
click at [230, 102] on body "Pregunta a Parrot AI Reportes Menú Configuración Personal Inventarios Facturaci…" at bounding box center [265, 94] width 530 height 188
click at [138, 168] on li "CEDIS AVIACIÓN" at bounding box center [183, 165] width 133 height 13
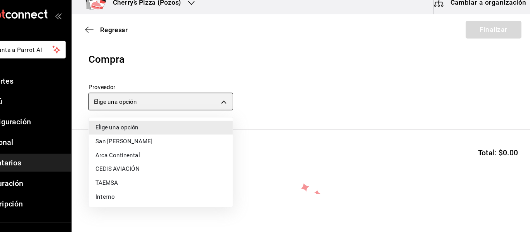
type input "ba6e71af-6591-45fd-bdd6-18e05506cb88"
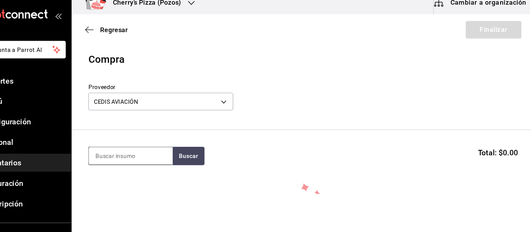
click at [162, 157] on input at bounding box center [156, 153] width 78 height 16
type input "marinara"
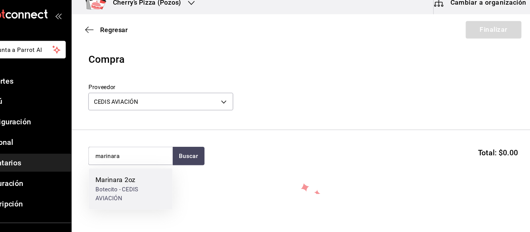
click at [145, 184] on div "Botecito - CEDIS AVIACIÓN" at bounding box center [155, 188] width 65 height 16
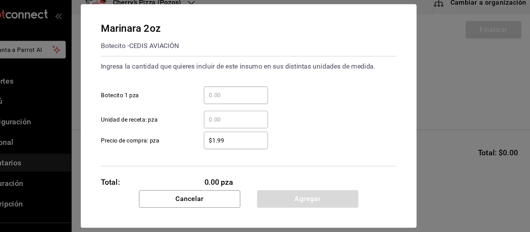
click at [256, 92] on input "​ Botecito 1 pza" at bounding box center [252, 96] width 59 height 9
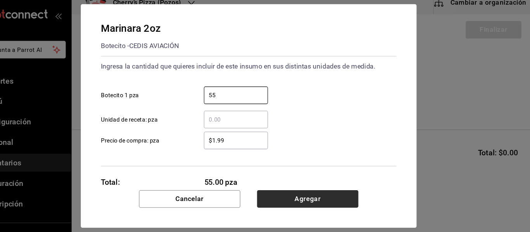
type input "55"
click at [304, 194] on button "Agregar" at bounding box center [320, 193] width 94 height 16
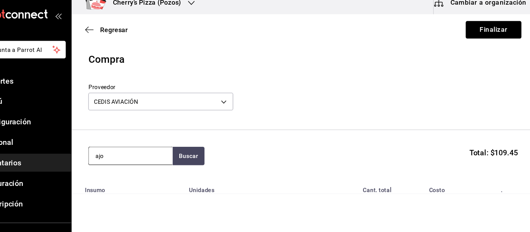
type input "ajo"
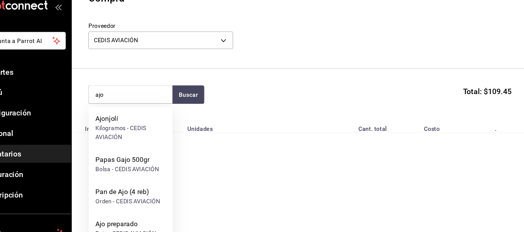
scroll to position [62, 0]
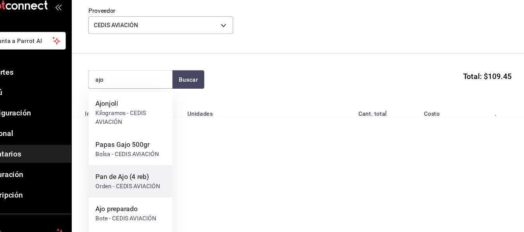
click at [159, 183] on div "Pan de Ajo (4 reb)" at bounding box center [153, 180] width 60 height 9
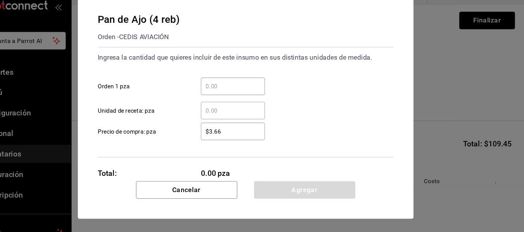
scroll to position [0, 0]
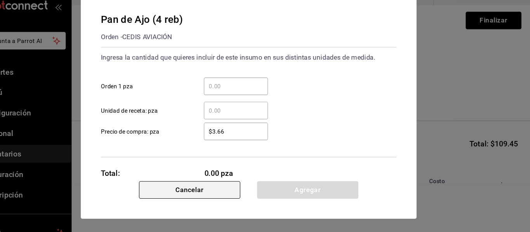
click at [233, 195] on button "Cancelar" at bounding box center [210, 193] width 94 height 16
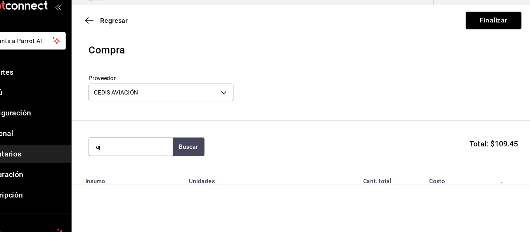
type input "ajo"
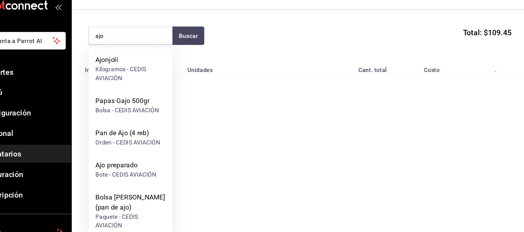
scroll to position [107, 0]
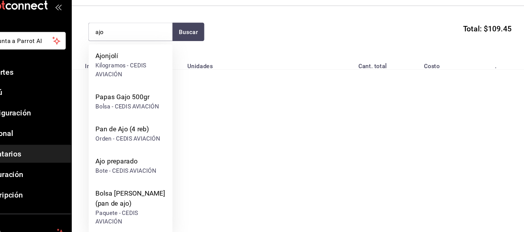
click at [162, 173] on div "Bote - CEDIS AVIACIÓN" at bounding box center [151, 175] width 57 height 8
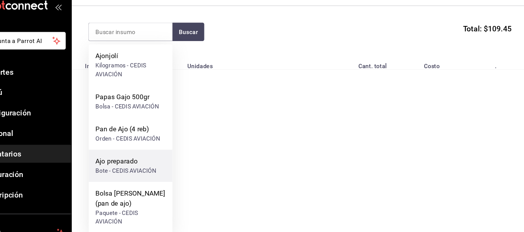
scroll to position [0, 0]
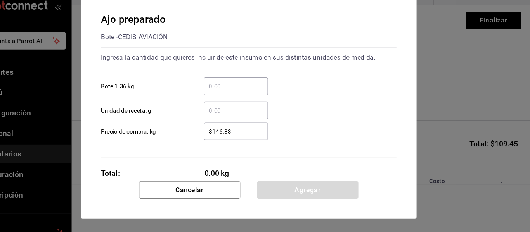
click at [258, 99] on input "​ Bote 1.36 kg" at bounding box center [252, 96] width 59 height 9
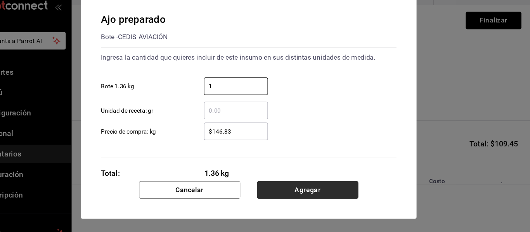
type input "1"
click at [330, 189] on button "Agregar" at bounding box center [320, 193] width 94 height 16
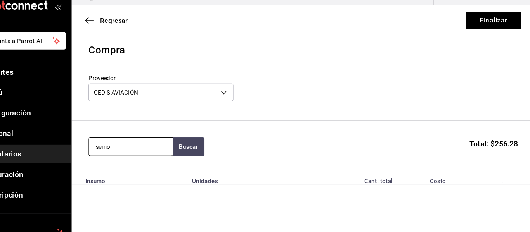
type input "semola"
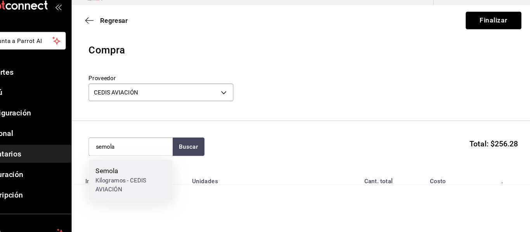
click at [151, 189] on div "Kilogramos - CEDIS AVIACIÓN" at bounding box center [155, 188] width 65 height 16
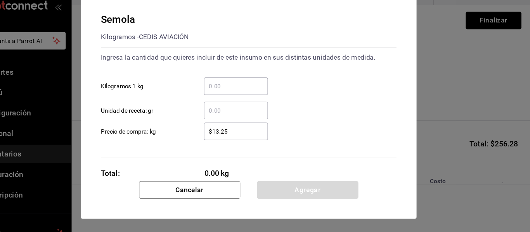
click at [260, 95] on input "​ Kilogramos 1 kg" at bounding box center [252, 96] width 59 height 9
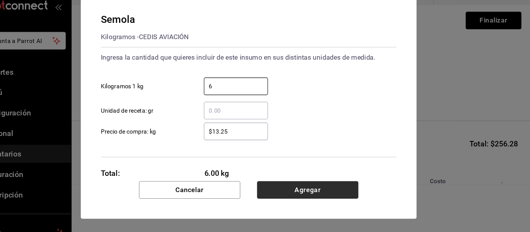
type input "6"
click at [316, 194] on button "Agregar" at bounding box center [320, 193] width 94 height 16
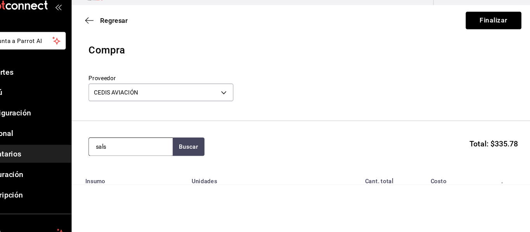
type input "salsa"
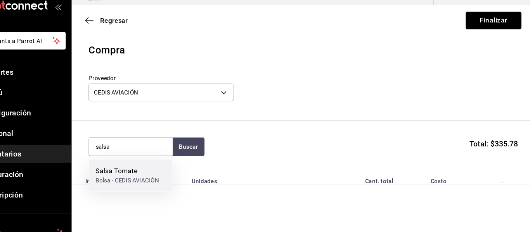
click at [160, 182] on div "Bolsa - CEDIS AVIACIÓN" at bounding box center [152, 184] width 59 height 8
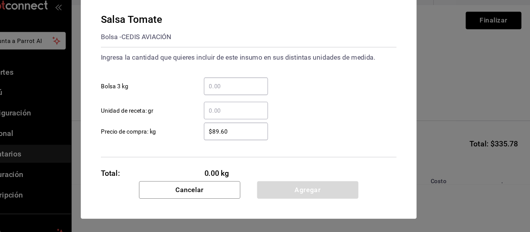
click at [263, 93] on input "​ Bolsa 3 kg" at bounding box center [252, 96] width 59 height 9
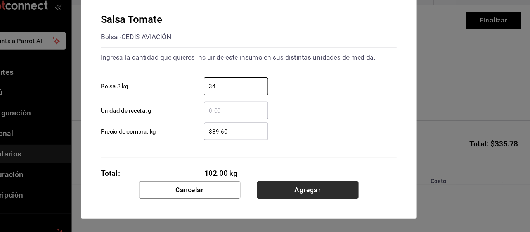
type input "34"
click at [324, 198] on button "Agregar" at bounding box center [320, 193] width 94 height 16
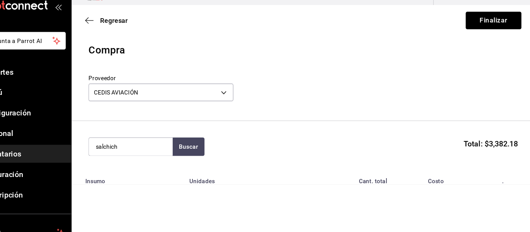
type input "salchicha"
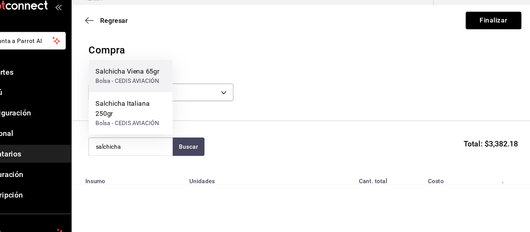
click at [150, 85] on div "Salchicha Viena 65gr" at bounding box center [152, 83] width 59 height 9
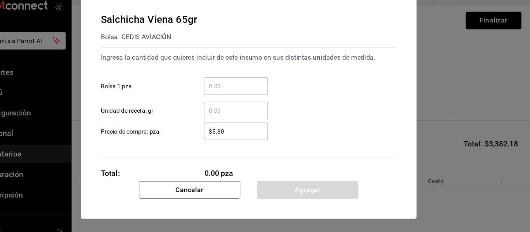
click at [268, 101] on input "​ Bolsa 1 pza" at bounding box center [252, 96] width 59 height 9
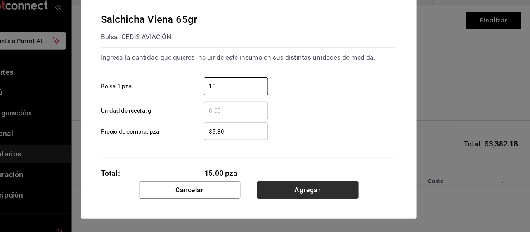
type input "15"
click at [324, 195] on button "Agregar" at bounding box center [320, 193] width 94 height 16
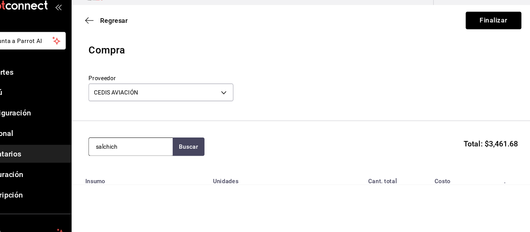
type input "salchicha"
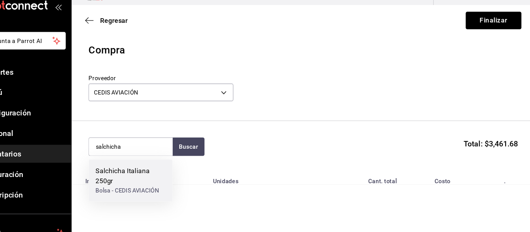
click at [137, 172] on div "Salchicha Italiana 250gr" at bounding box center [155, 180] width 65 height 19
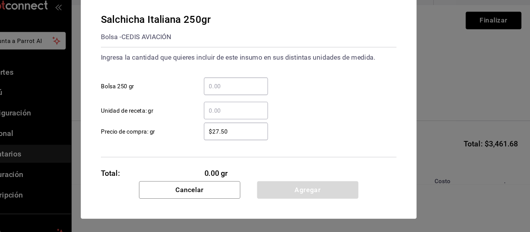
click at [258, 99] on input "​ Bolsa 250 gr" at bounding box center [252, 96] width 59 height 9
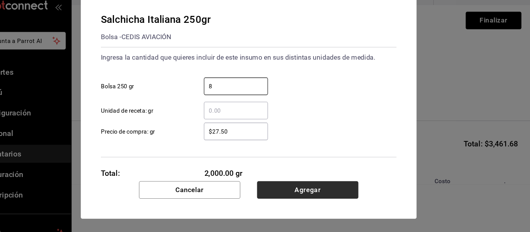
type input "8"
click at [300, 195] on button "Agregar" at bounding box center [320, 193] width 94 height 16
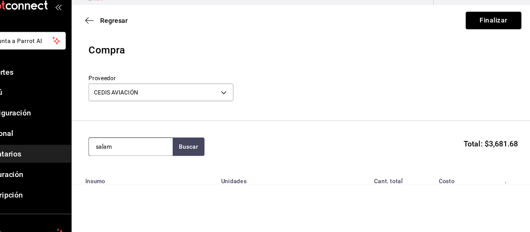
type input "salami"
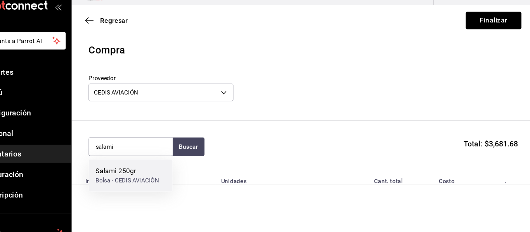
click at [147, 183] on div "Bolsa - CEDIS AVIACIÓN" at bounding box center [152, 184] width 59 height 8
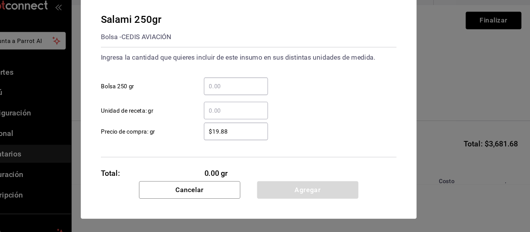
click at [244, 92] on input "​ Bolsa 250 gr" at bounding box center [252, 96] width 59 height 9
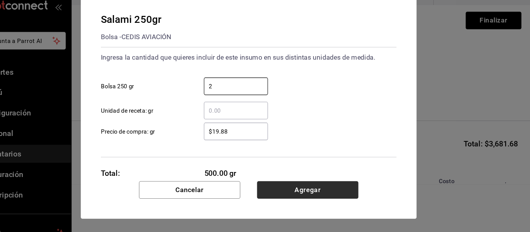
type input "2"
click at [310, 194] on button "Agregar" at bounding box center [320, 193] width 94 height 16
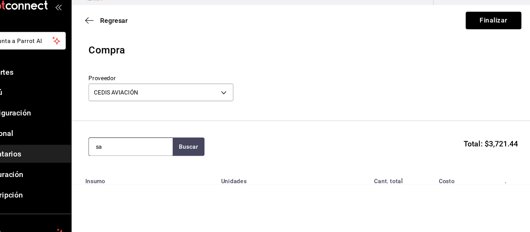
type input "sal"
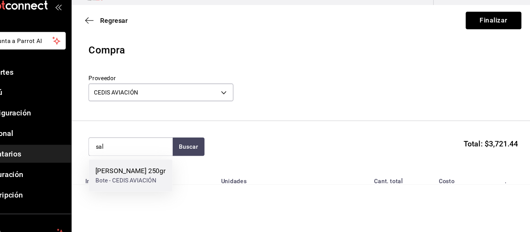
click at [150, 183] on div "Bote - CEDIS AVIACIÓN" at bounding box center [155, 184] width 65 height 8
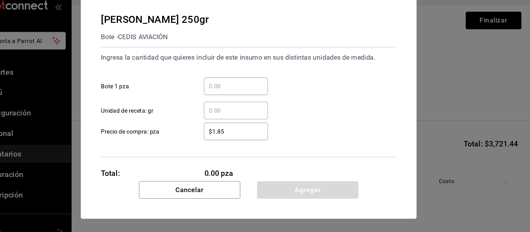
click at [250, 93] on input "​ Bote 1 pza" at bounding box center [252, 96] width 59 height 9
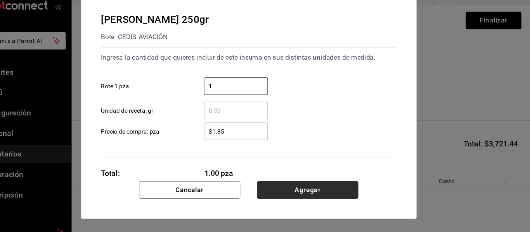
type input "1"
click at [324, 195] on button "Agregar" at bounding box center [320, 193] width 94 height 16
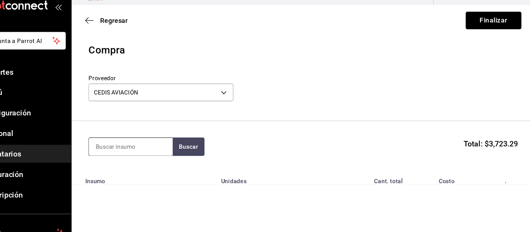
click at [160, 151] on input at bounding box center [156, 153] width 78 height 16
type input "ranch"
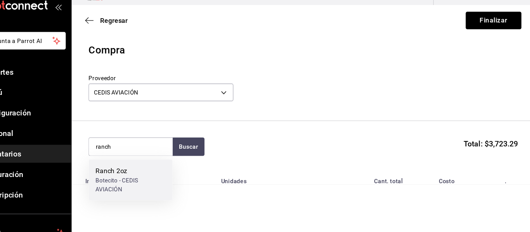
click at [145, 181] on div "Botecito - CEDIS AVIACIÓN" at bounding box center [155, 188] width 65 height 16
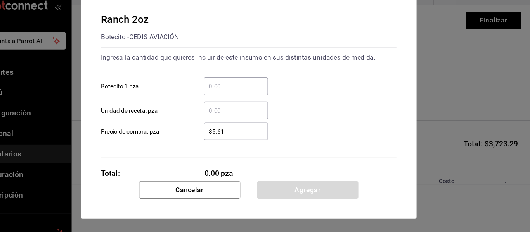
click at [259, 93] on input "​ Botecito 1 pza" at bounding box center [252, 96] width 59 height 9
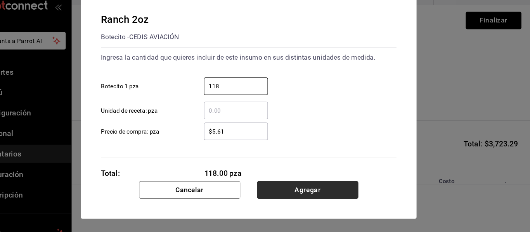
type input "118"
click at [306, 194] on button "Agregar" at bounding box center [320, 193] width 94 height 16
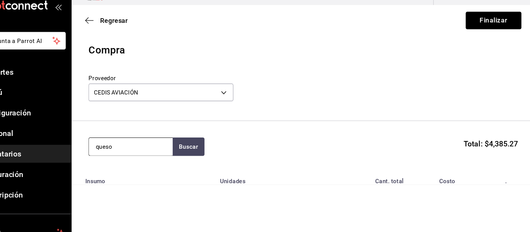
type input "queso"
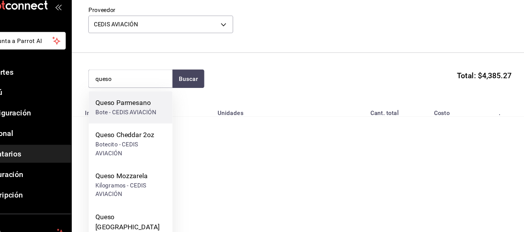
scroll to position [65, 0]
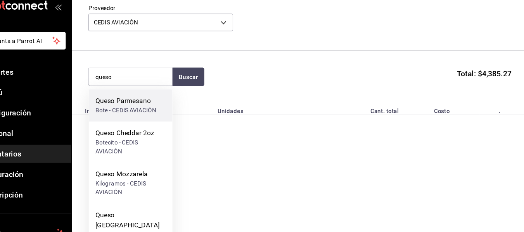
click at [165, 218] on div "Queso [GEOGRAPHIC_DATA]" at bounding box center [155, 221] width 65 height 19
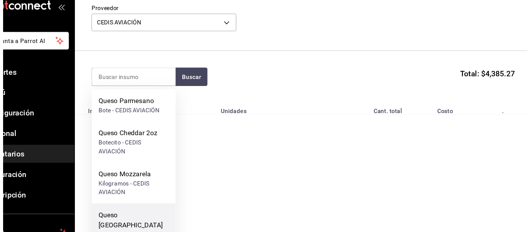
scroll to position [0, 0]
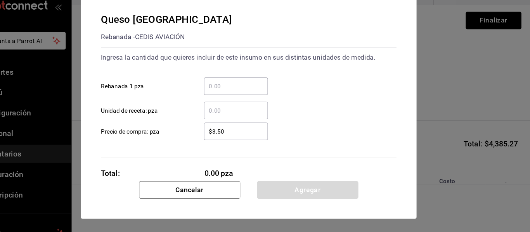
click at [244, 92] on input "​ Rebanada 1 pza" at bounding box center [252, 96] width 59 height 9
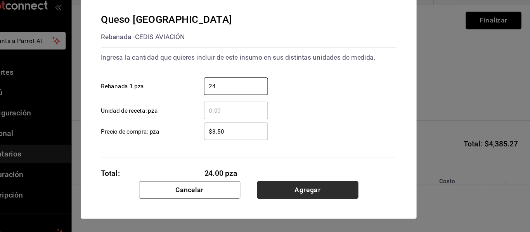
type input "24"
click at [330, 192] on button "Agregar" at bounding box center [320, 193] width 94 height 16
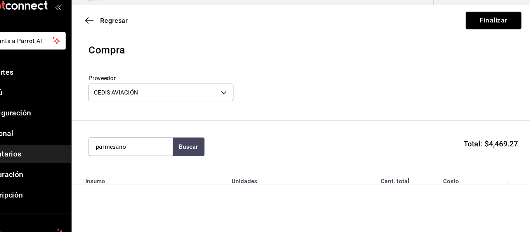
type input "parmesano"
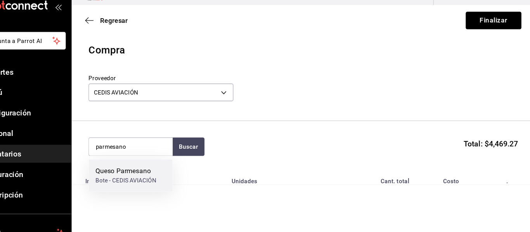
click at [136, 176] on div "Queso Parmesano" at bounding box center [151, 175] width 57 height 9
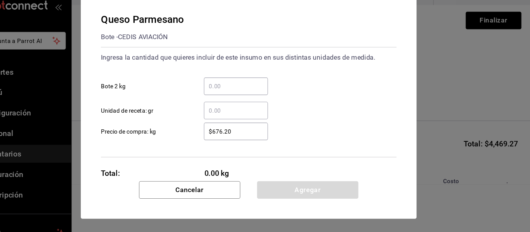
click at [253, 97] on input "​ Bote 2 kg" at bounding box center [252, 96] width 59 height 9
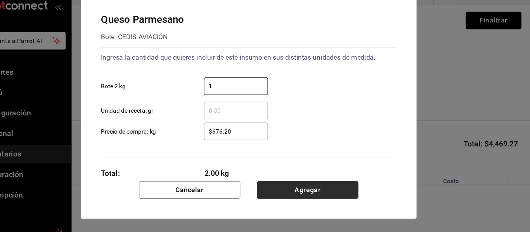
type input "1"
click at [320, 193] on button "Agregar" at bounding box center [320, 193] width 94 height 16
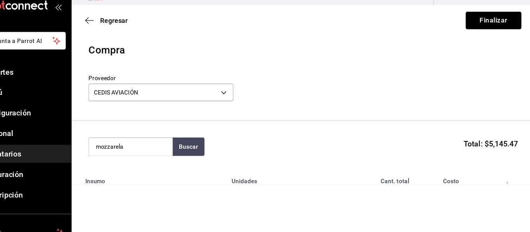
type input "mozzarela"
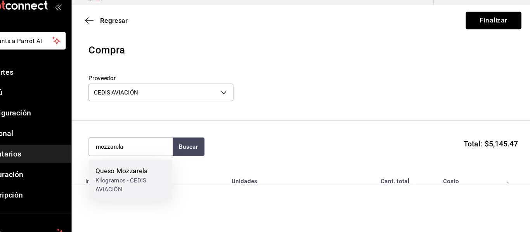
click at [140, 174] on div "Queso Mozzarela" at bounding box center [155, 175] width 65 height 9
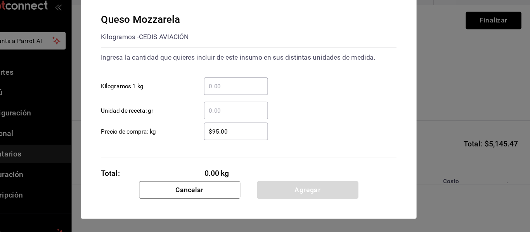
click at [238, 97] on input "​ Kilogramos 1 kg" at bounding box center [252, 96] width 59 height 9
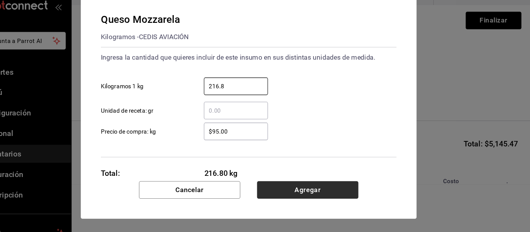
type input "216.8"
click at [327, 195] on button "Agregar" at bounding box center [320, 193] width 94 height 16
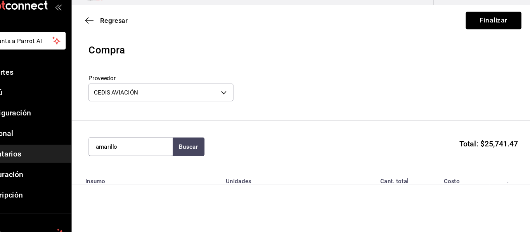
type input "amarillo"
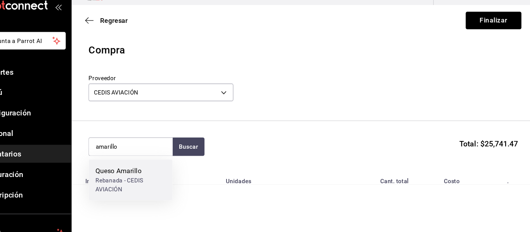
click at [137, 178] on div "Queso Amarillo" at bounding box center [155, 175] width 65 height 9
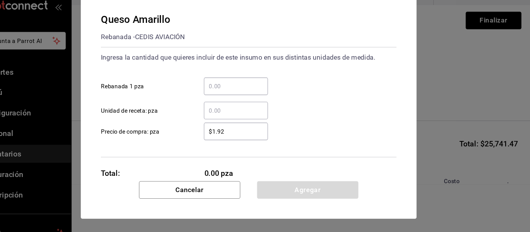
click at [244, 95] on input "​ Rebanada 1 pza" at bounding box center [252, 96] width 59 height 9
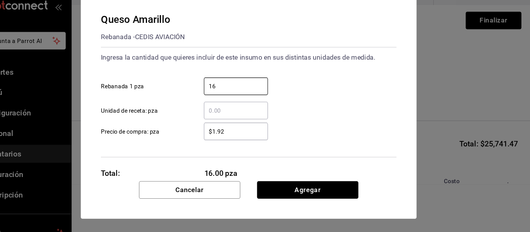
type input "16"
click at [321, 183] on div "Queso Amarillo Rebanada - CEDIS AVIACIÓN Ingresa la cantidad que quieres inclui…" at bounding box center [264, 98] width 311 height 173
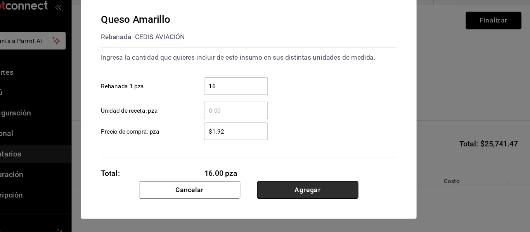
click at [311, 197] on button "Agregar" at bounding box center [320, 193] width 94 height 16
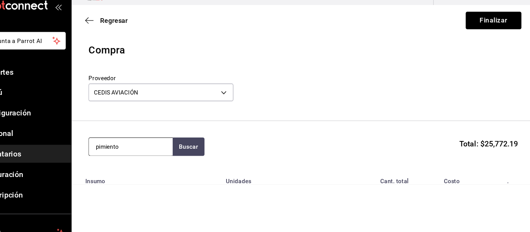
type input "pimiento"
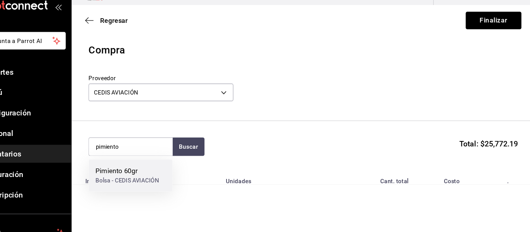
click at [145, 177] on div "Pimiento 60gr" at bounding box center [152, 175] width 59 height 9
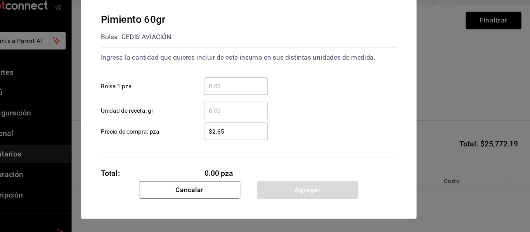
click at [258, 92] on div "​" at bounding box center [252, 97] width 59 height 16
click at [258, 92] on input "​ Bolsa 1 pza" at bounding box center [252, 96] width 59 height 9
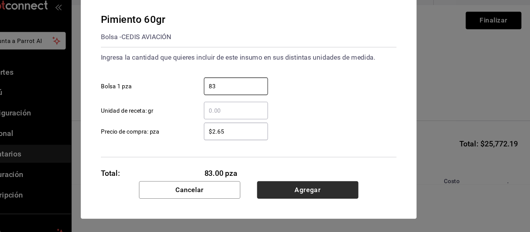
type input "83"
click at [325, 192] on button "Agregar" at bounding box center [320, 193] width 94 height 16
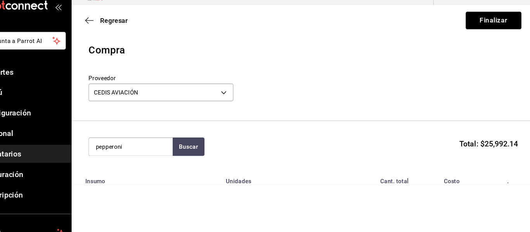
type input "pepperoni"
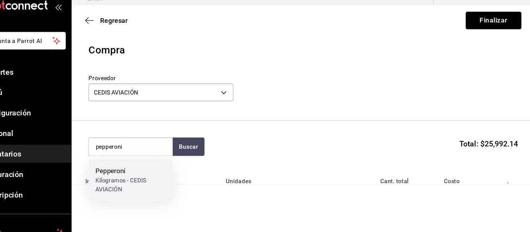
click at [155, 181] on div "Kilogramos - CEDIS AVIACIÓN" at bounding box center [155, 188] width 65 height 16
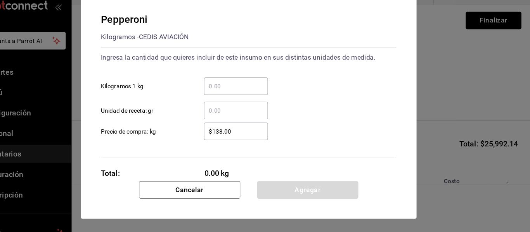
click at [258, 98] on input "​ Kilogramos 1 kg" at bounding box center [252, 96] width 59 height 9
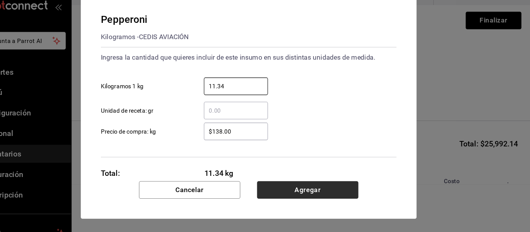
type input "11.34"
click at [334, 194] on button "Agregar" at bounding box center [320, 193] width 94 height 16
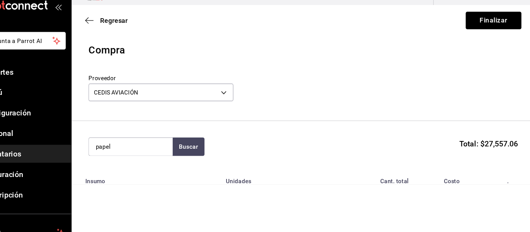
type input "papel"
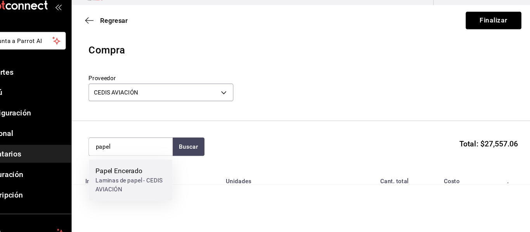
click at [138, 178] on div "Papel Encerado" at bounding box center [155, 175] width 65 height 9
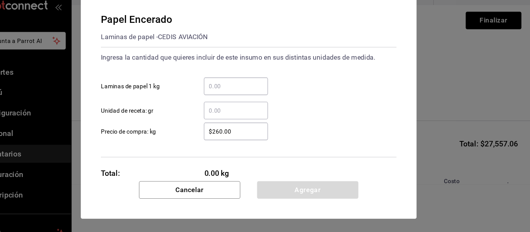
click at [230, 96] on input "​ Laminas de papel 1 kg" at bounding box center [252, 96] width 59 height 9
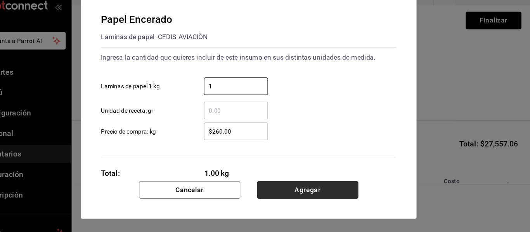
type input "1"
click at [318, 191] on button "Agregar" at bounding box center [320, 193] width 94 height 16
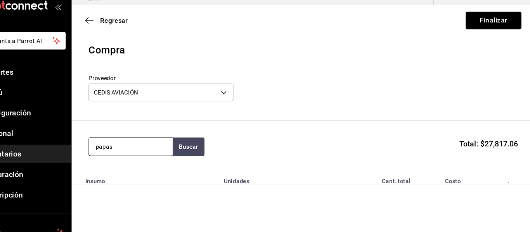
type input "papas"
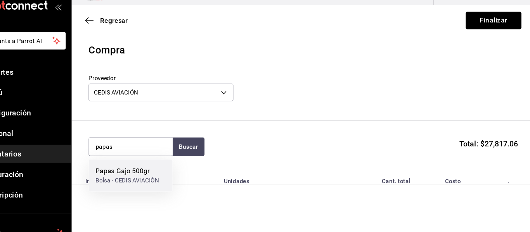
click at [137, 183] on div "Bolsa - CEDIS AVIACIÓN" at bounding box center [152, 184] width 59 height 8
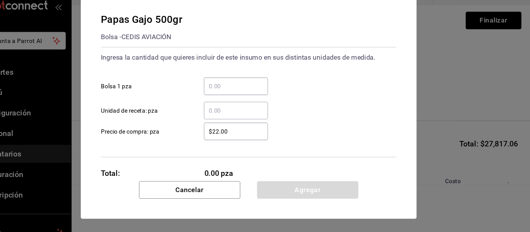
click at [251, 99] on input "​ Bolsa 1 pza" at bounding box center [252, 96] width 59 height 9
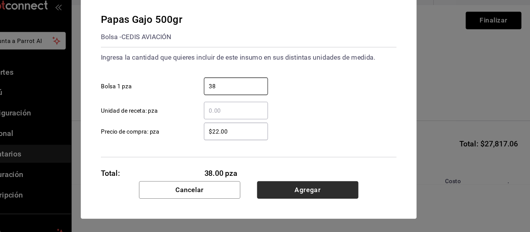
type input "38"
click at [323, 194] on button "Agregar" at bounding box center [320, 193] width 94 height 16
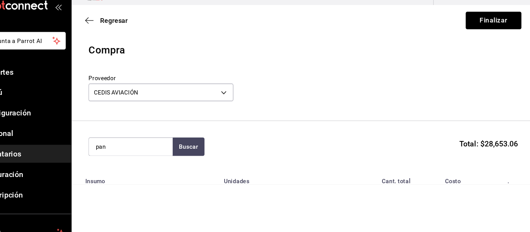
type input "pan"
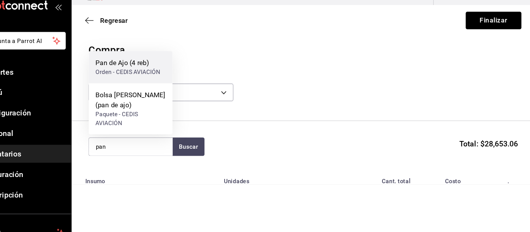
click at [176, 79] on div "Pan de Ajo (4 reb)" at bounding box center [153, 75] width 60 height 9
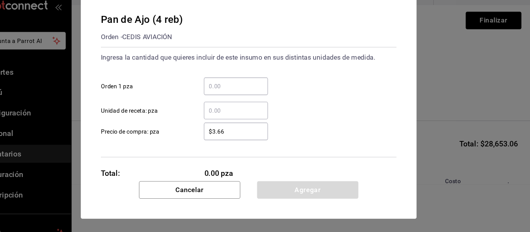
click at [239, 95] on input "​ Orden 1 pza" at bounding box center [252, 96] width 59 height 9
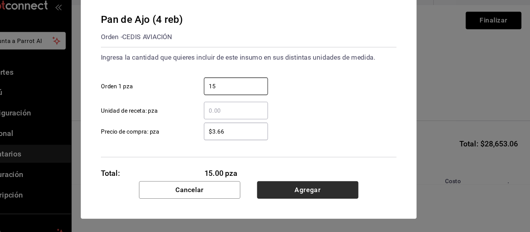
type input "15"
click at [304, 190] on button "Agregar" at bounding box center [320, 193] width 94 height 16
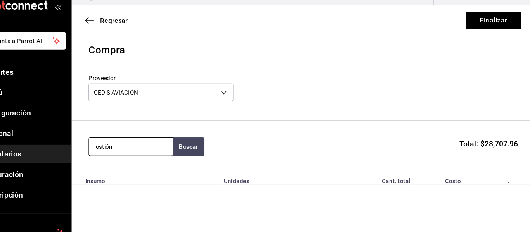
type input "ostión"
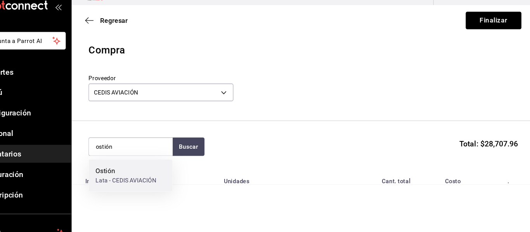
click at [132, 183] on div "Lata - CEDIS AVIACIÓN" at bounding box center [151, 184] width 57 height 8
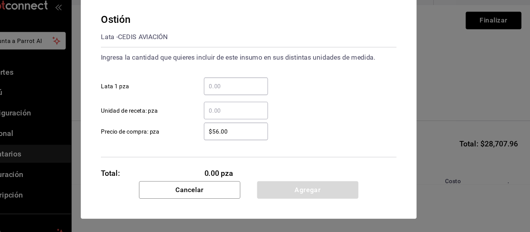
click at [254, 95] on input "​ Lata 1 pza" at bounding box center [252, 96] width 59 height 9
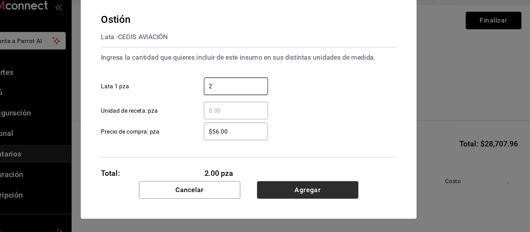
type input "2"
click at [321, 195] on button "Agregar" at bounding box center [320, 193] width 94 height 16
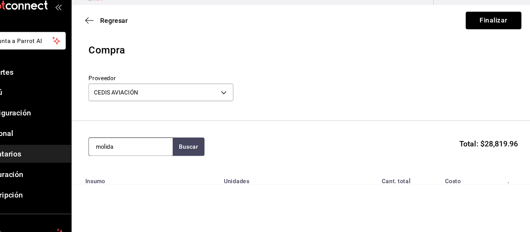
type input "molida"
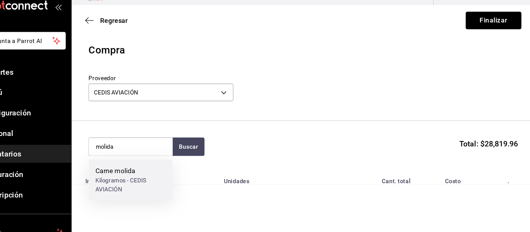
click at [143, 182] on div "Kilogramos - CEDIS AVIACIÓN" at bounding box center [155, 188] width 65 height 16
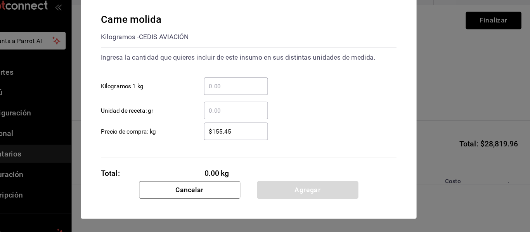
click at [246, 93] on input "​ Kilogramos 1 kg" at bounding box center [252, 96] width 59 height 9
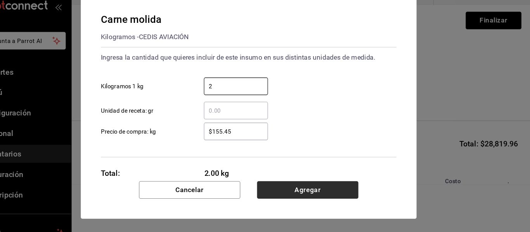
type input "2"
click at [328, 195] on button "Agregar" at bounding box center [320, 193] width 94 height 16
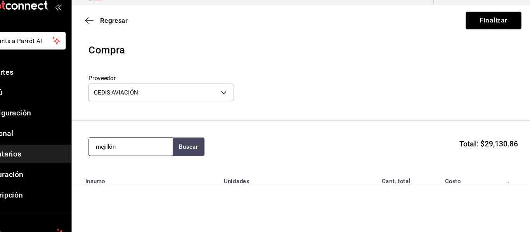
type input "mejillón"
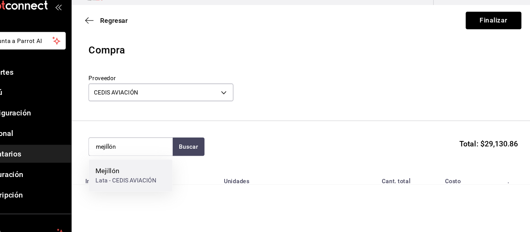
click at [160, 178] on div "Mejillón" at bounding box center [151, 175] width 57 height 9
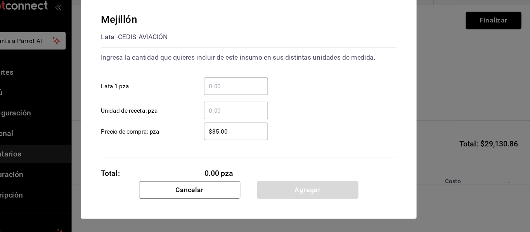
click at [246, 96] on input "​ Lata 1 pza" at bounding box center [252, 96] width 59 height 9
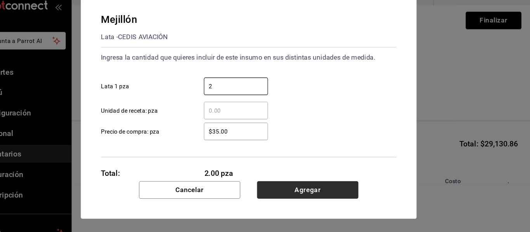
type input "2"
click at [329, 195] on button "Agregar" at bounding box center [320, 193] width 94 height 16
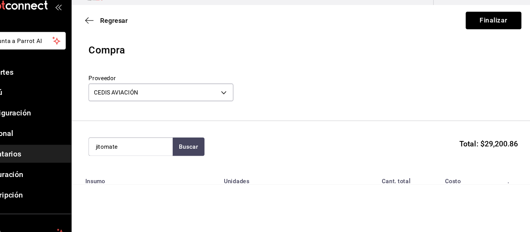
type input "jitomate"
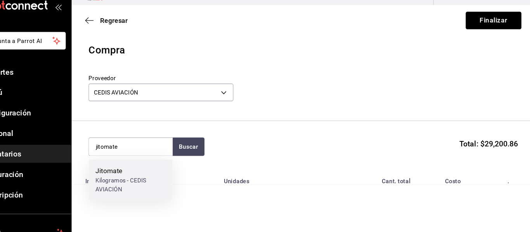
click at [145, 172] on div "Jitomate" at bounding box center [155, 175] width 65 height 9
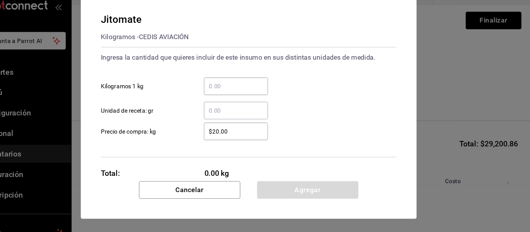
click at [263, 98] on input "​ Kilogramos 1 kg" at bounding box center [252, 96] width 59 height 9
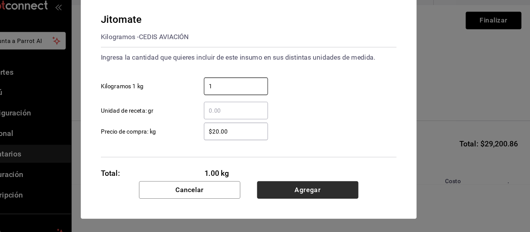
type input "1"
click at [331, 193] on button "Agregar" at bounding box center [320, 193] width 94 height 16
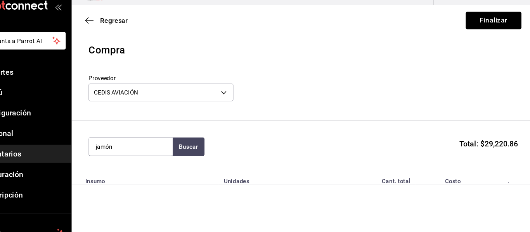
type input "jamón"
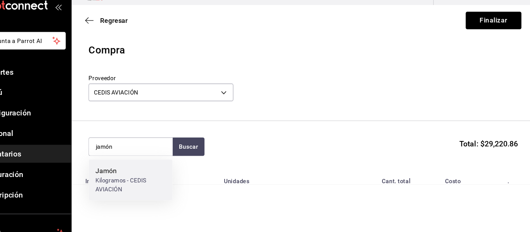
click at [143, 171] on div "Jamón" at bounding box center [155, 175] width 65 height 9
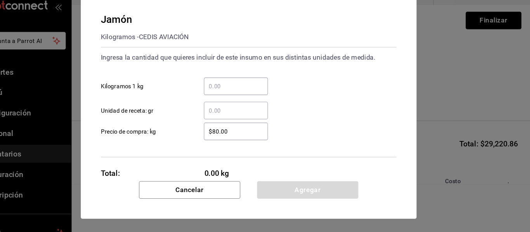
click at [256, 100] on input "​ Kilogramos 1 kg" at bounding box center [252, 96] width 59 height 9
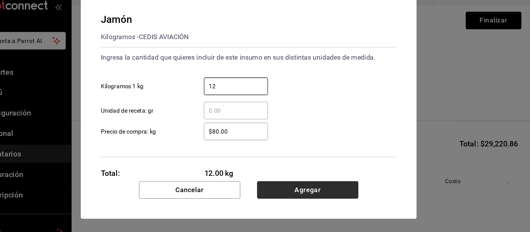
type input "12"
click at [316, 195] on button "Agregar" at bounding box center [320, 193] width 94 height 16
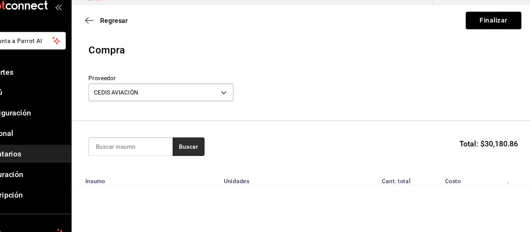
click at [214, 154] on button "Buscar" at bounding box center [208, 153] width 29 height 17
type input "jalapeño"
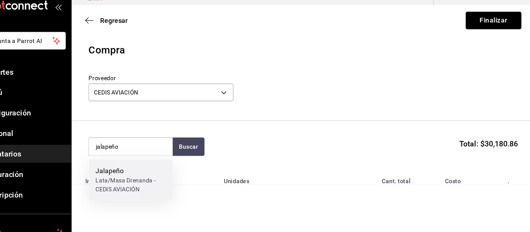
click at [172, 178] on div "Jalapeño" at bounding box center [155, 175] width 65 height 9
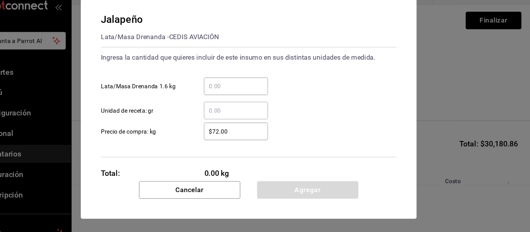
click at [254, 101] on input "​ Lata/Masa Drenanda 1.6 kg" at bounding box center [252, 96] width 59 height 9
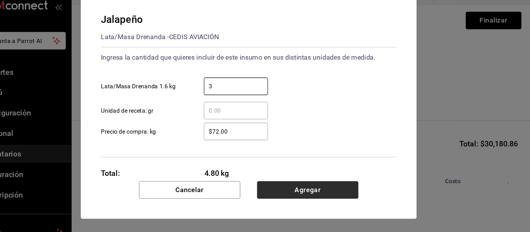
type input "3"
click at [323, 194] on button "Agregar" at bounding box center [320, 193] width 94 height 16
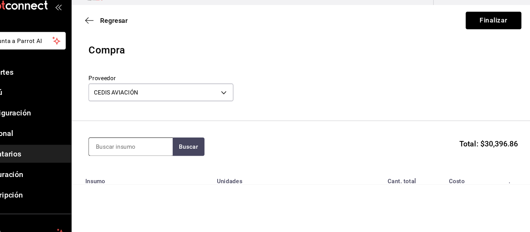
click at [145, 152] on input at bounding box center [156, 153] width 78 height 16
type input "espag"
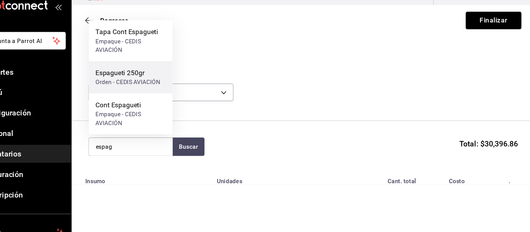
click at [152, 82] on div "Espagueti 250gr" at bounding box center [153, 84] width 60 height 9
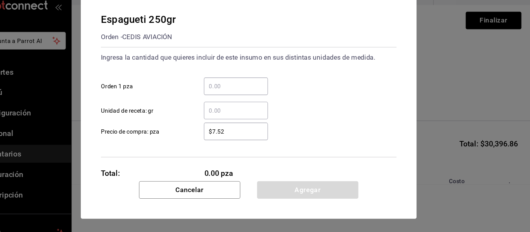
click at [249, 94] on input "​ Orden 1 pza" at bounding box center [252, 96] width 59 height 9
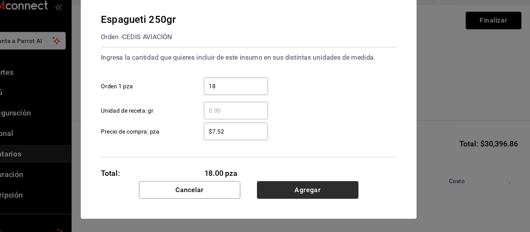
click at [314, 185] on button "Agregar" at bounding box center [320, 193] width 94 height 16
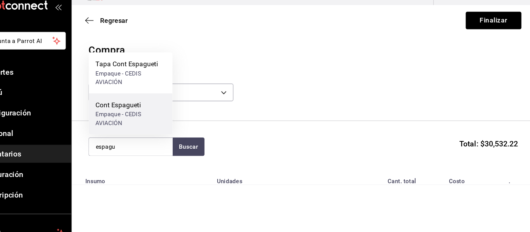
click at [139, 122] on div "Empaque - CEDIS AVIACIÓN" at bounding box center [155, 127] width 65 height 16
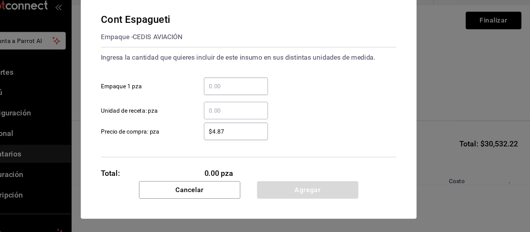
click at [263, 94] on input "​ Empaque 1 pza" at bounding box center [252, 96] width 59 height 9
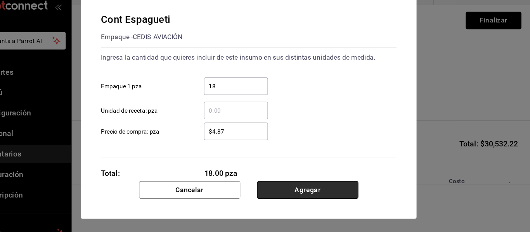
click at [307, 189] on button "Agregar" at bounding box center [320, 193] width 94 height 16
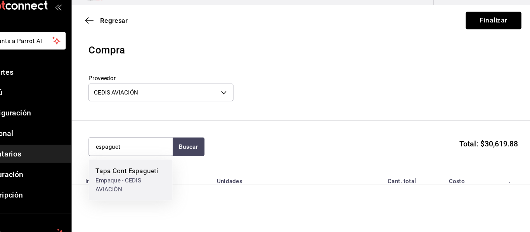
click at [165, 183] on div "Empaque - CEDIS AVIACIÓN" at bounding box center [155, 188] width 65 height 16
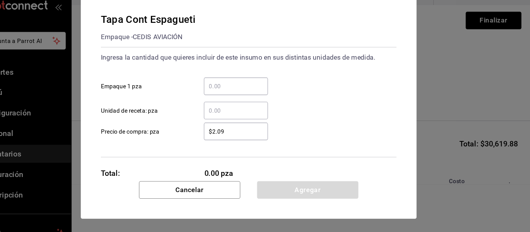
click at [242, 101] on input "​ Empaque 1 pza" at bounding box center [252, 96] width 59 height 9
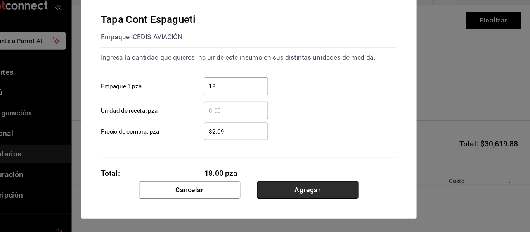
click at [296, 188] on button "Agregar" at bounding box center [320, 193] width 94 height 16
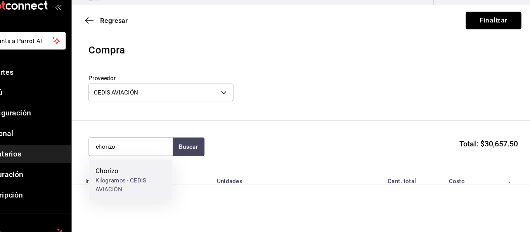
click at [154, 182] on div "Kilogramos - CEDIS AVIACIÓN" at bounding box center [155, 188] width 65 height 16
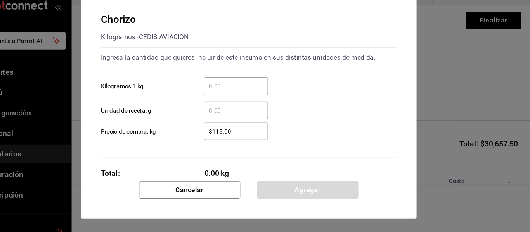
click at [261, 97] on input "​ Kilogramos 1 kg" at bounding box center [252, 96] width 59 height 9
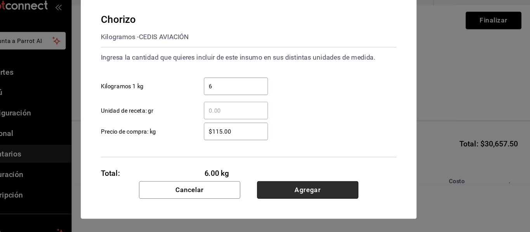
click at [307, 191] on button "Agregar" at bounding box center [320, 193] width 94 height 16
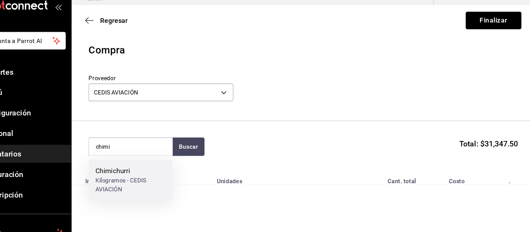
click at [153, 178] on div "Chimichurri" at bounding box center [155, 175] width 65 height 9
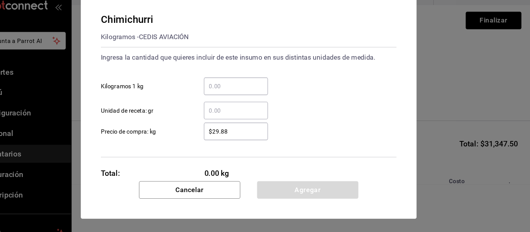
click at [264, 100] on input "​ Kilogramos 1 kg" at bounding box center [252, 96] width 59 height 9
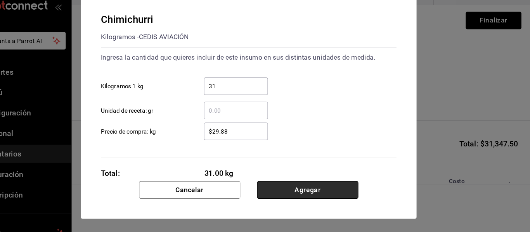
click at [341, 186] on button "Agregar" at bounding box center [320, 193] width 94 height 16
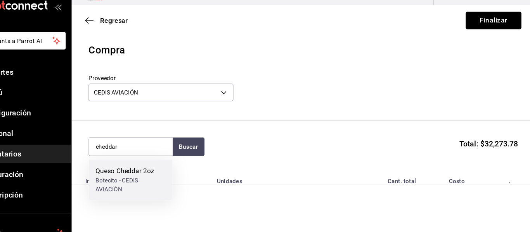
click at [121, 178] on div "Queso Cheddar 2oz Botecito - CEDIS AVIACIÓN" at bounding box center [156, 184] width 78 height 38
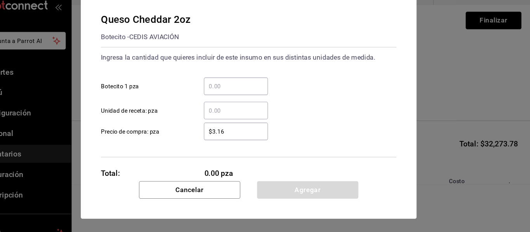
click at [248, 94] on input "​ Botecito 1 pza" at bounding box center [252, 96] width 59 height 9
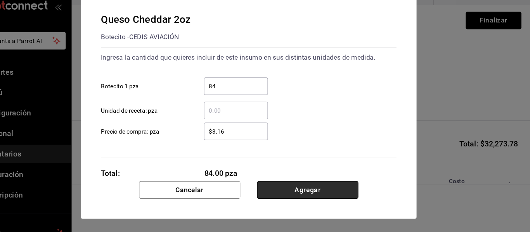
click at [343, 193] on button "Agregar" at bounding box center [320, 193] width 94 height 16
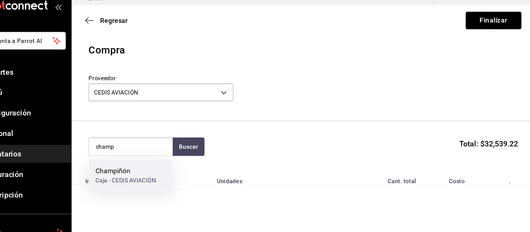
click at [143, 183] on div "Caja - CEDIS AVIACIÓN" at bounding box center [151, 184] width 56 height 8
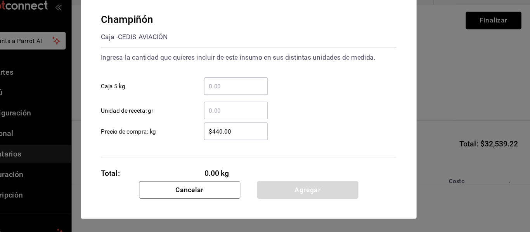
click at [256, 93] on input "​ Caja 5 kg" at bounding box center [252, 96] width 59 height 9
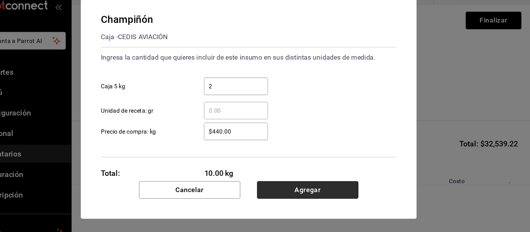
click at [334, 195] on button "Agregar" at bounding box center [320, 193] width 94 height 16
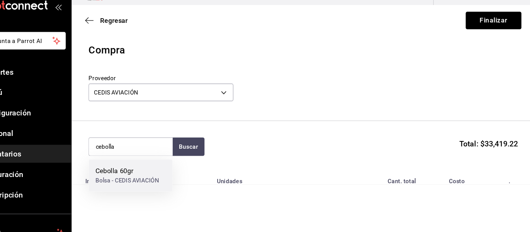
click at [128, 183] on div "Bolsa - CEDIS AVIACIÓN" at bounding box center [152, 184] width 59 height 8
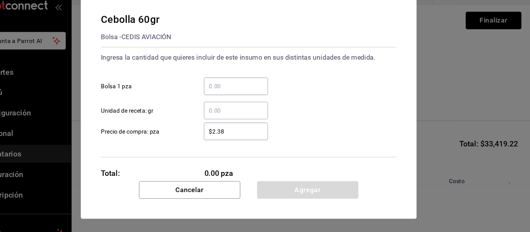
click at [247, 92] on input "​ Bolsa 1 pza" at bounding box center [252, 96] width 59 height 9
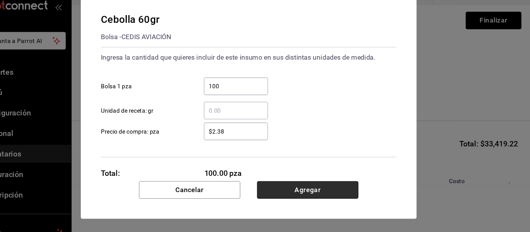
click at [317, 192] on button "Agregar" at bounding box center [320, 193] width 94 height 16
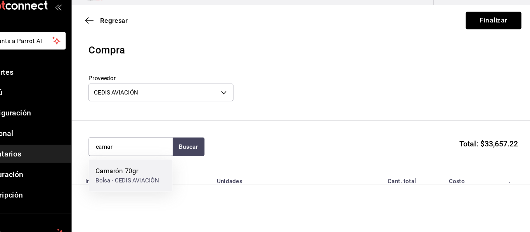
click at [156, 187] on div "Bolsa - CEDIS AVIACIÓN" at bounding box center [152, 184] width 59 height 8
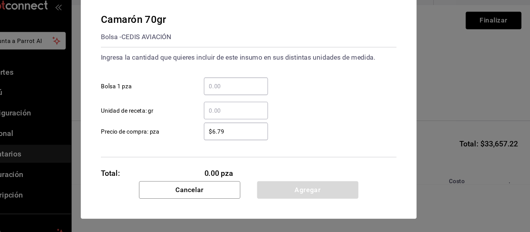
click at [249, 98] on input "​ Bolsa 1 pza" at bounding box center [252, 96] width 59 height 9
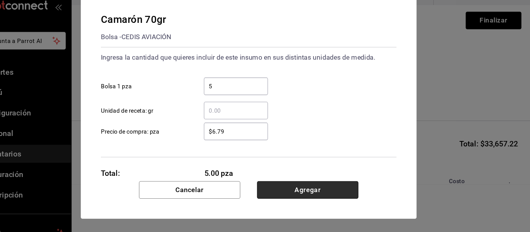
click at [319, 190] on button "Agregar" at bounding box center [320, 193] width 94 height 16
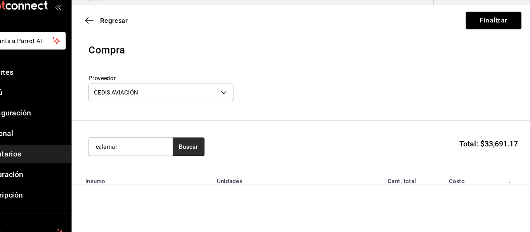
click at [206, 157] on button "Buscar" at bounding box center [208, 153] width 29 height 17
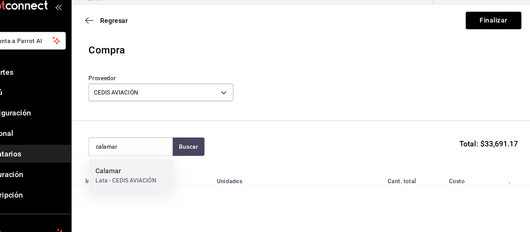
click at [138, 176] on div "Calamar" at bounding box center [151, 175] width 57 height 9
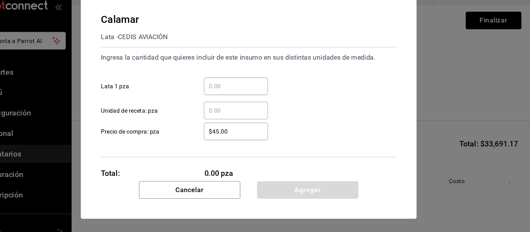
click at [248, 93] on input "​ Lata 1 pza" at bounding box center [252, 96] width 59 height 9
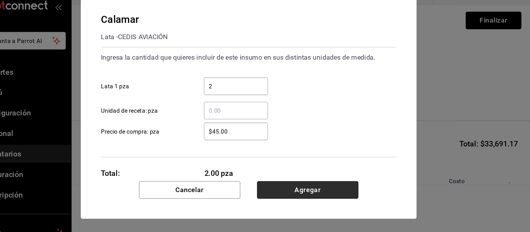
click at [358, 194] on button "Agregar" at bounding box center [320, 193] width 94 height 16
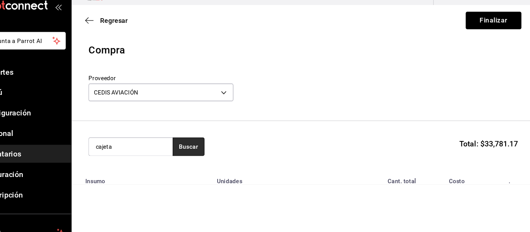
click at [214, 157] on button "Buscar" at bounding box center [208, 153] width 29 height 17
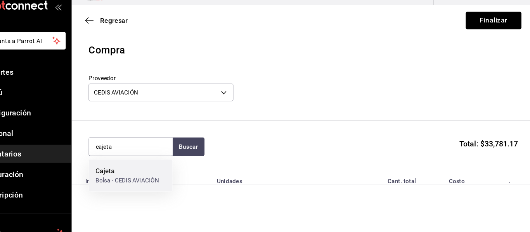
click at [149, 176] on div "Cajeta" at bounding box center [152, 175] width 59 height 9
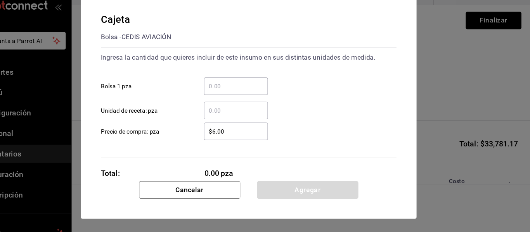
click at [238, 97] on input "​ Bolsa 1 pza" at bounding box center [252, 96] width 59 height 9
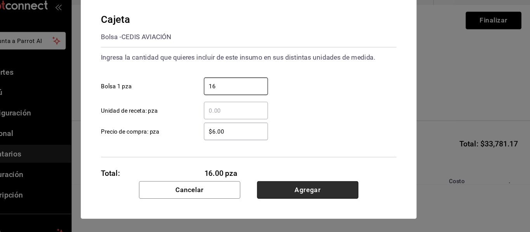
click at [308, 189] on button "Agregar" at bounding box center [320, 193] width 94 height 16
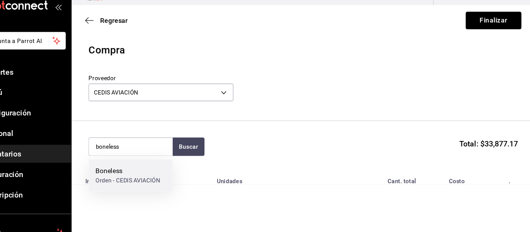
click at [168, 172] on div "Boneless" at bounding box center [153, 175] width 60 height 9
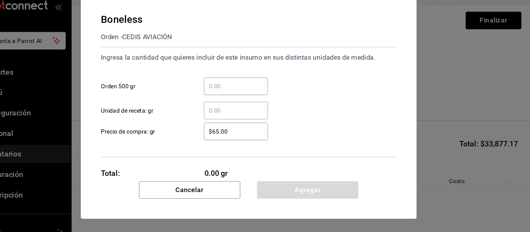
click at [250, 98] on input "​ Orden 500 gr" at bounding box center [252, 96] width 59 height 9
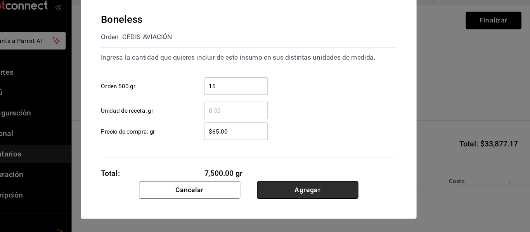
click at [290, 185] on button "Agregar" at bounding box center [320, 193] width 94 height 16
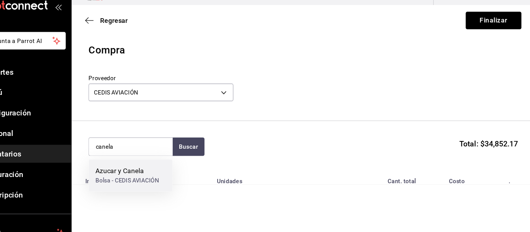
click at [172, 179] on div "Azucar y Canela" at bounding box center [152, 175] width 59 height 9
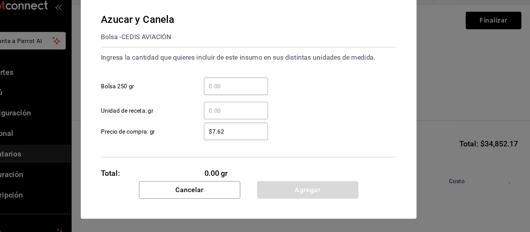
click at [246, 96] on input "​ Bolsa 250 gr" at bounding box center [252, 96] width 59 height 9
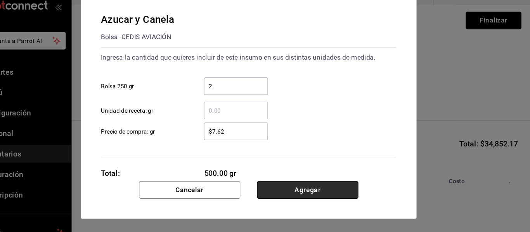
click at [308, 187] on button "Agregar" at bounding box center [320, 193] width 94 height 16
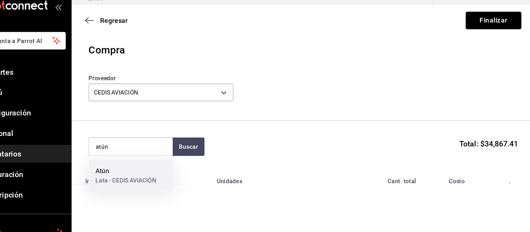
click at [148, 186] on div "Lata - CEDIS AVIACIÓN" at bounding box center [151, 184] width 57 height 8
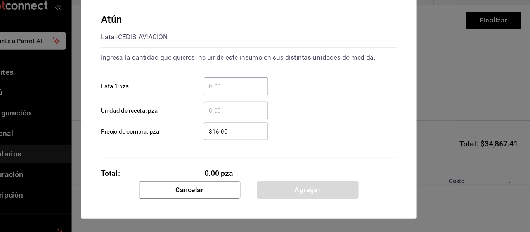
click at [247, 100] on input "​ Lata 1 pza" at bounding box center [252, 96] width 59 height 9
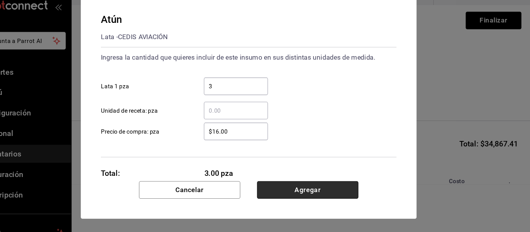
click at [322, 198] on button "Agregar" at bounding box center [320, 193] width 94 height 16
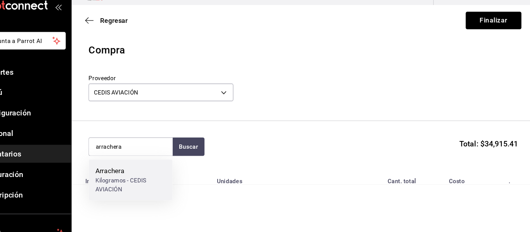
click at [159, 183] on div "Kilogramos - CEDIS AVIACIÓN" at bounding box center [155, 188] width 65 height 16
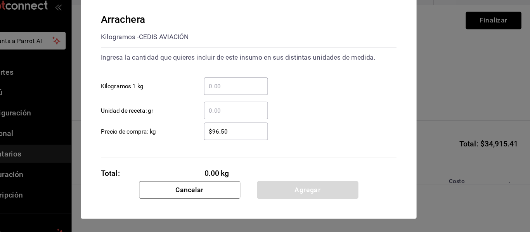
click at [240, 99] on input "​ Kilogramos 1 kg" at bounding box center [252, 96] width 59 height 9
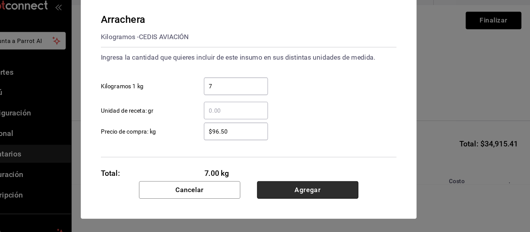
click at [320, 192] on button "Agregar" at bounding box center [320, 193] width 94 height 16
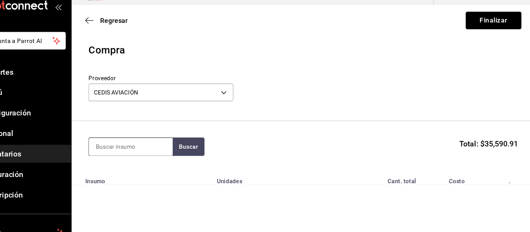
click at [175, 152] on input at bounding box center [156, 153] width 78 height 16
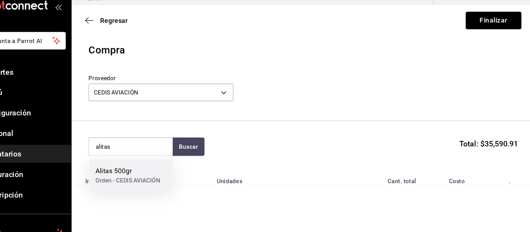
click at [160, 176] on div "Alitas 500gr" at bounding box center [153, 175] width 60 height 9
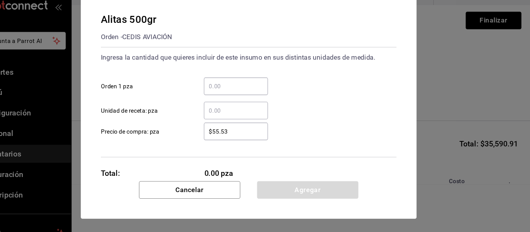
click at [252, 90] on div "​" at bounding box center [252, 97] width 59 height 16
click at [252, 92] on input "​ Orden 1 pza" at bounding box center [252, 96] width 59 height 9
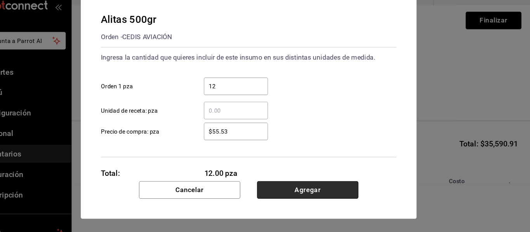
click at [312, 192] on button "Agregar" at bounding box center [320, 193] width 94 height 16
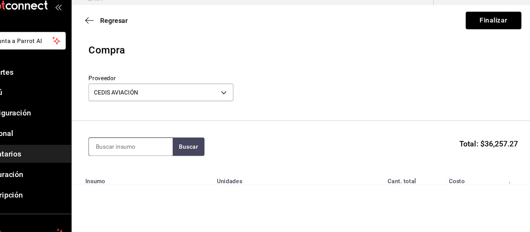
click at [179, 156] on input at bounding box center [156, 153] width 78 height 16
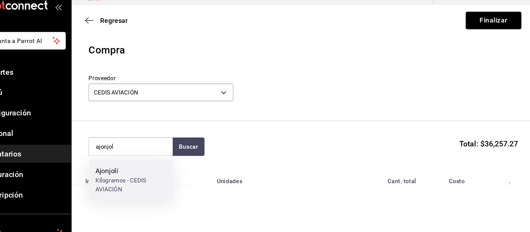
click at [140, 179] on div "Ajonjolí" at bounding box center [155, 175] width 65 height 9
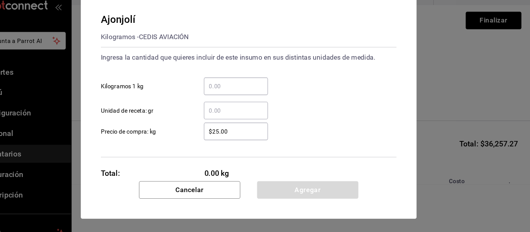
click at [241, 97] on input "​ Kilogramos 1 kg" at bounding box center [252, 96] width 59 height 9
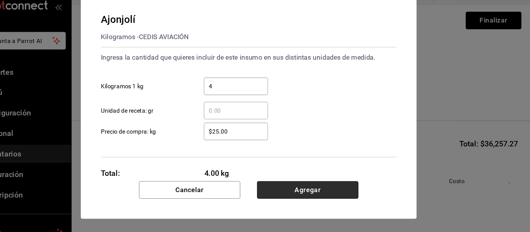
click at [302, 187] on button "Agregar" at bounding box center [320, 193] width 94 height 16
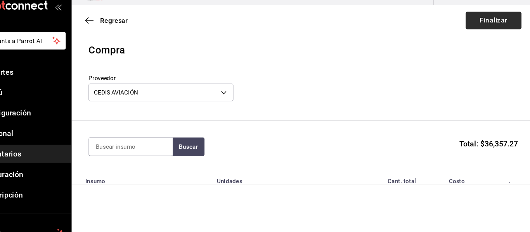
click at [487, 39] on button "Finalizar" at bounding box center [492, 36] width 52 height 16
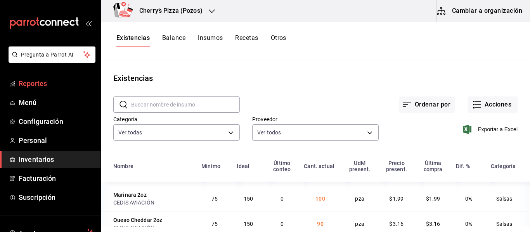
click at [32, 87] on span "Reportes" at bounding box center [57, 83] width 76 height 10
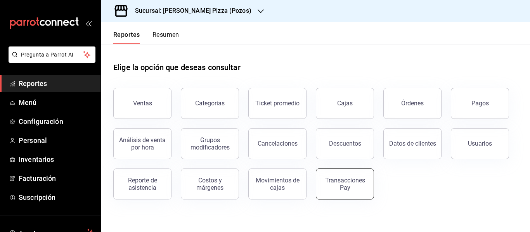
click at [332, 190] on div "Transacciones Pay" at bounding box center [345, 184] width 48 height 15
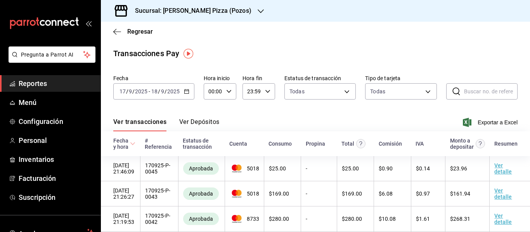
click at [190, 123] on button "Ver Depósitos" at bounding box center [199, 124] width 40 height 13
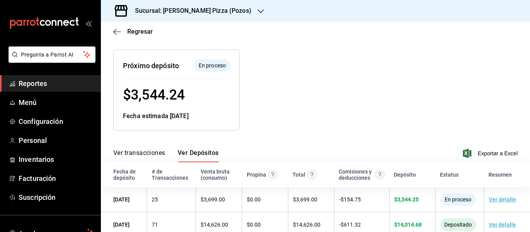
scroll to position [97, 0]
